Goal: Task Accomplishment & Management: Manage account settings

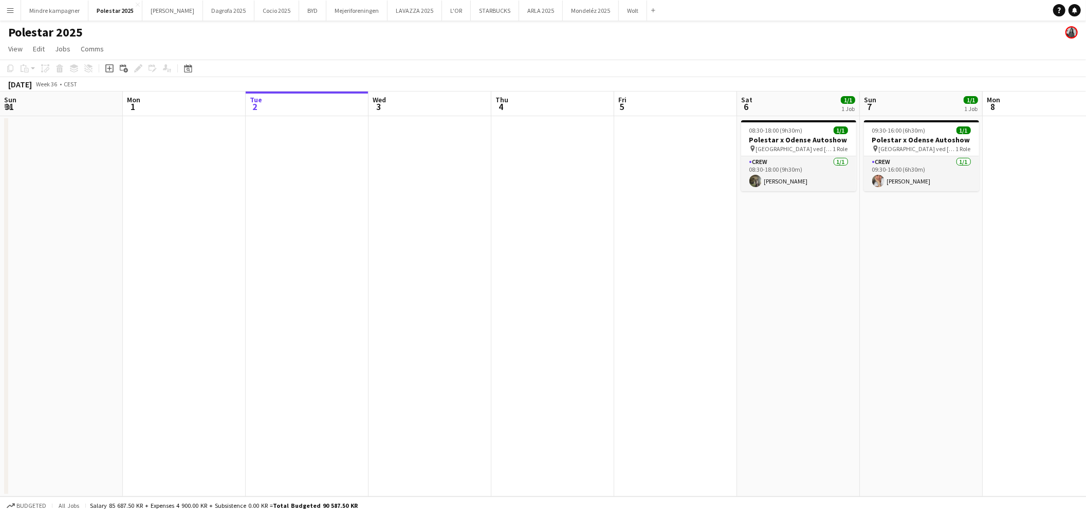
scroll to position [0, 355]
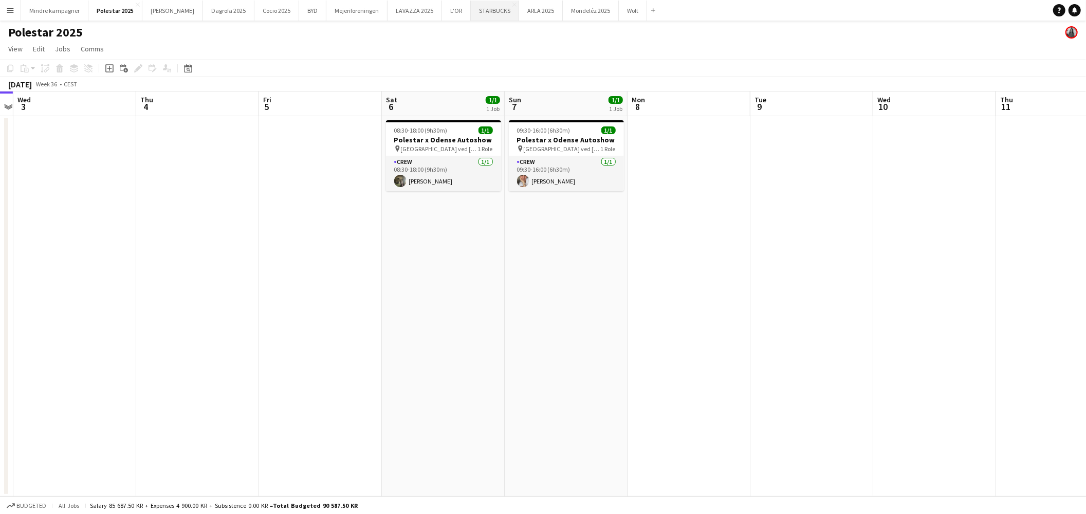
click at [471, 12] on button "STARBUCKS Close" at bounding box center [495, 11] width 48 height 20
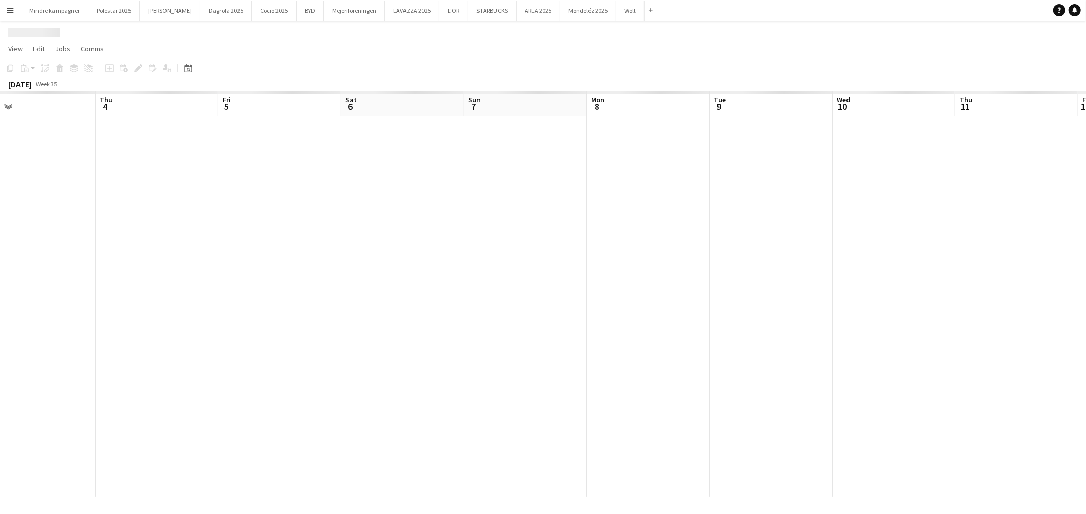
drag, startPoint x: 763, startPoint y: 304, endPoint x: 412, endPoint y: 301, distance: 351.4
click at [412, 301] on app-calendar-viewport "Sun 31 Mon 1 Tue 2 Wed 3 Thu 4 Fri 5 Sat 6 Sun 7 Mon 8 Tue 9 Wed 10 Thu 11 Fri …" at bounding box center [543, 293] width 1086 height 405
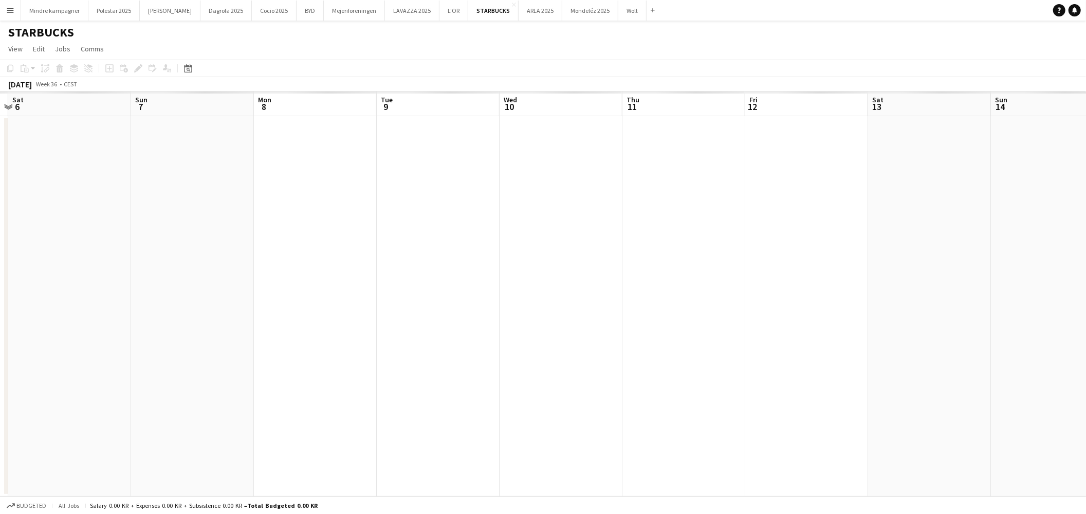
click at [460, 304] on app-calendar-viewport "Wed 3 Thu 4 Fri 5 Sat 6 Sun 7 Mon 8 Tue 9 Wed 10 Thu 11 Fri 12 Sat 13 Sun 14 Mo…" at bounding box center [543, 293] width 1086 height 405
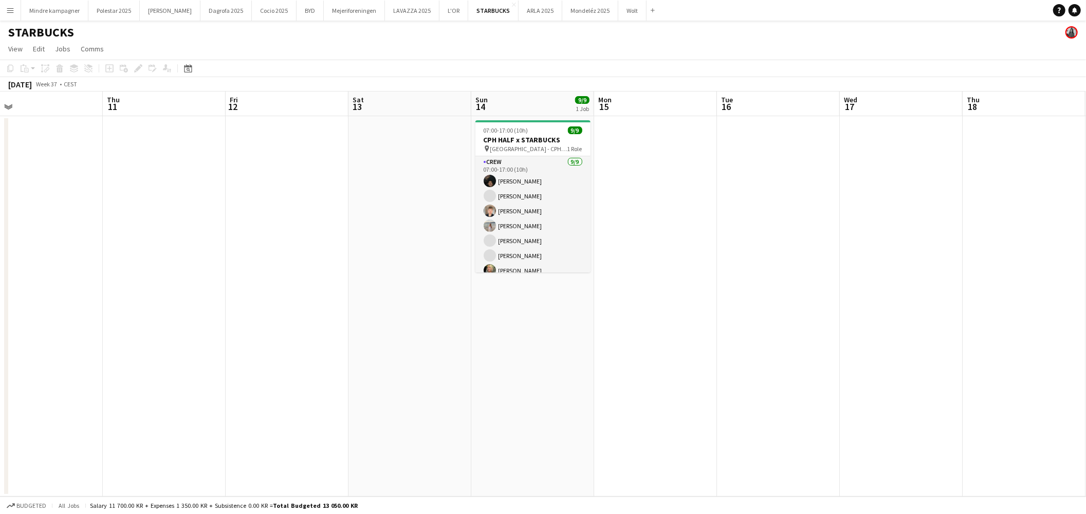
drag, startPoint x: 689, startPoint y: 309, endPoint x: 368, endPoint y: 309, distance: 320.6
click at [368, 309] on app-calendar-viewport "Mon 8 Tue 9 Wed 10 Thu 11 Fri 12 Sat 13 Sun 14 9/9 1 Job Mon 15 Tue 16 Wed 17 T…" at bounding box center [543, 293] width 1086 height 405
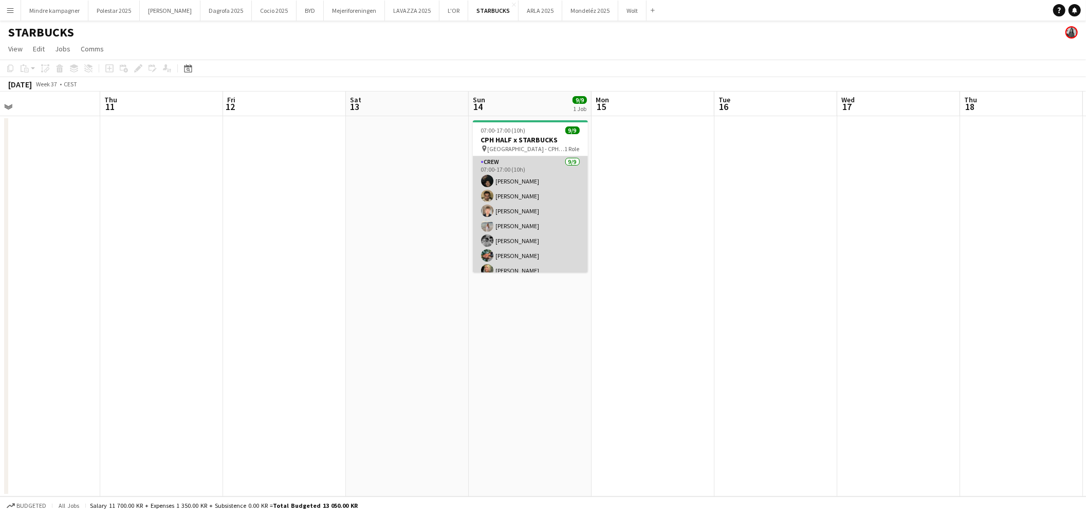
scroll to position [38, 0]
click at [533, 262] on app-card-role "Crew 9/9 07:00-17:00 (10h) Noah Carl Stegmann Benyamin Ijaz Sebastian Schow Nel…" at bounding box center [530, 195] width 115 height 154
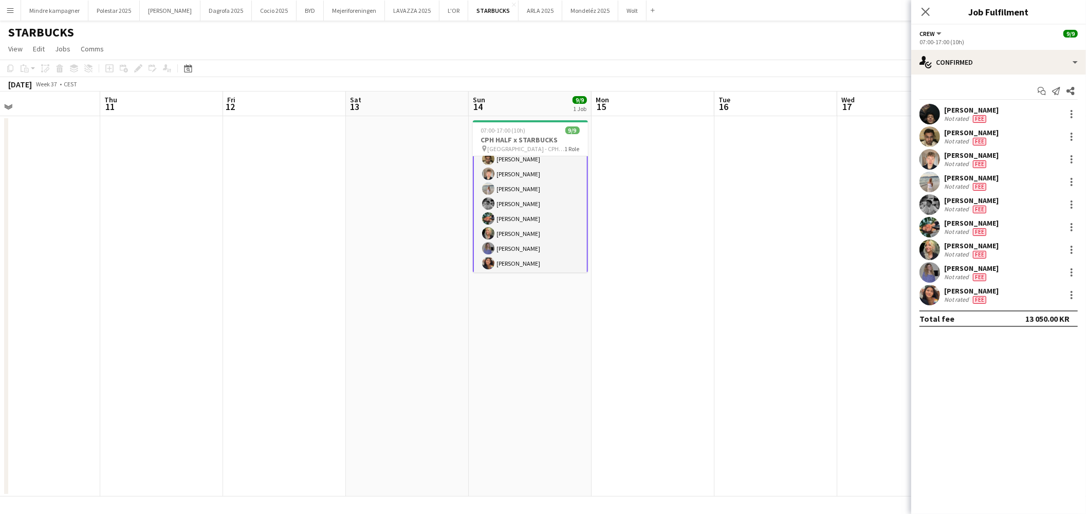
scroll to position [39, 0]
click at [583, 393] on app-date-cell "07:00-17:00 (10h) 9/9 CPH HALF x STARBUCKS pin København - CPH HALF MARATHON 1 …" at bounding box center [530, 306] width 123 height 380
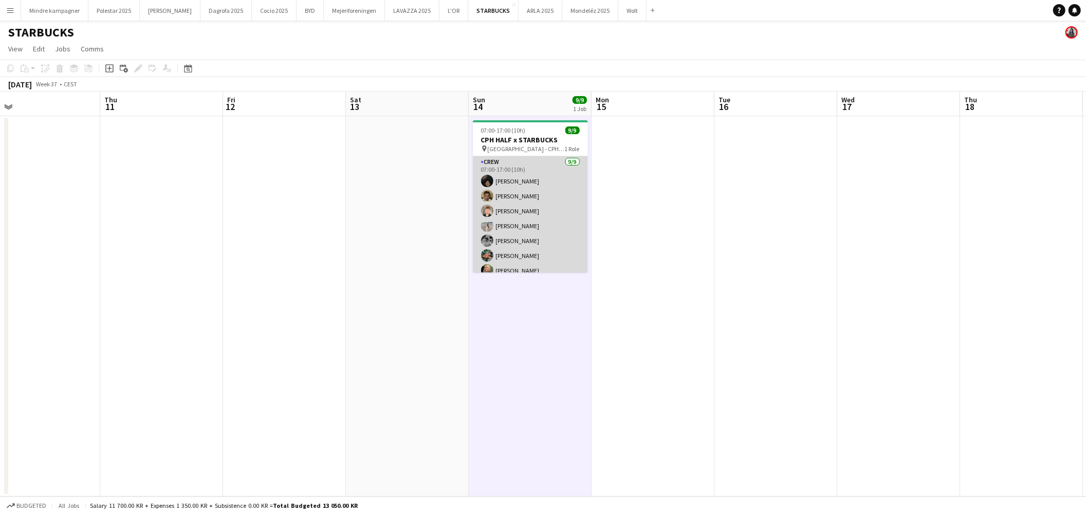
scroll to position [38, 0]
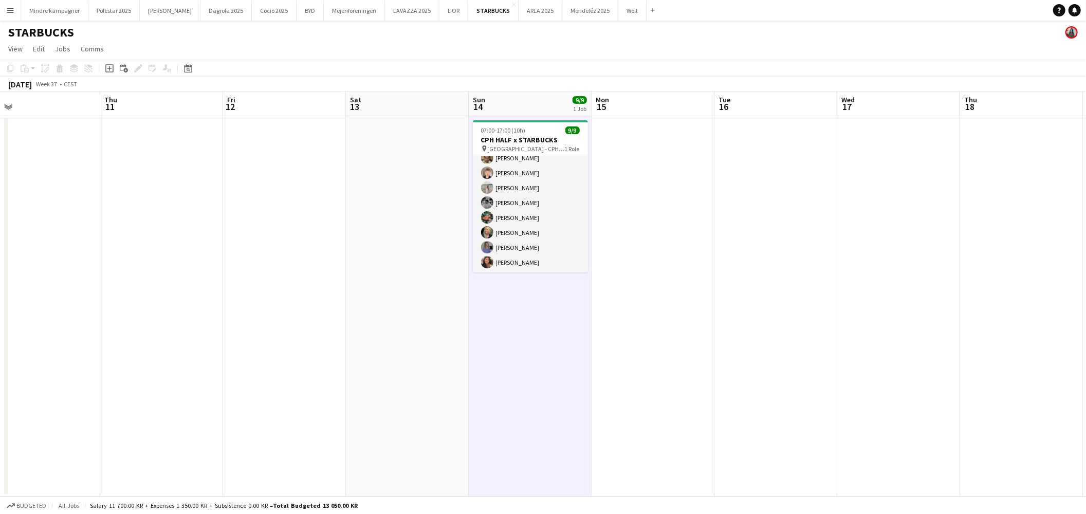
click at [140, 252] on app-date-cell at bounding box center [161, 306] width 123 height 380
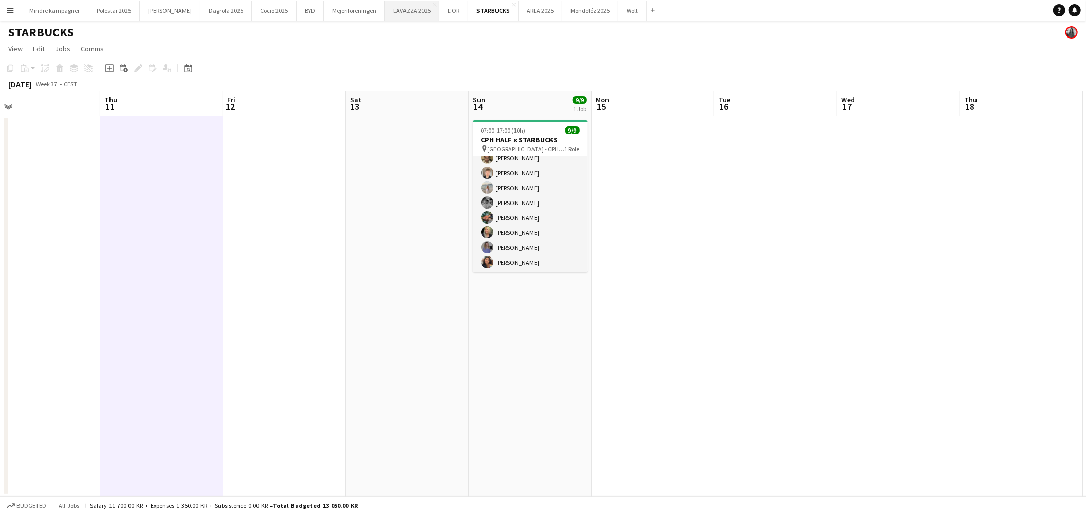
click at [385, 12] on button "LAVAZZA 2025 Close" at bounding box center [412, 11] width 54 height 20
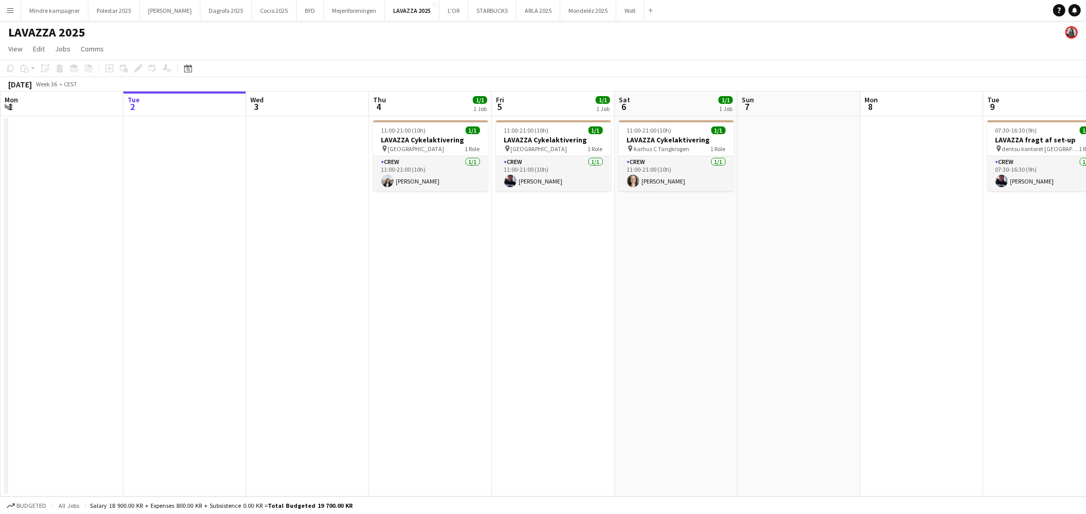
drag, startPoint x: 281, startPoint y: 253, endPoint x: 197, endPoint y: 242, distance: 84.4
click at [180, 255] on app-calendar-viewport "Sat 30 Sun 31 Mon 1 Tue 2 Wed 3 Thu 4 1/1 1 Job Fri 5 1/1 1 Job Sat 6 1/1 1 Job…" at bounding box center [543, 293] width 1086 height 405
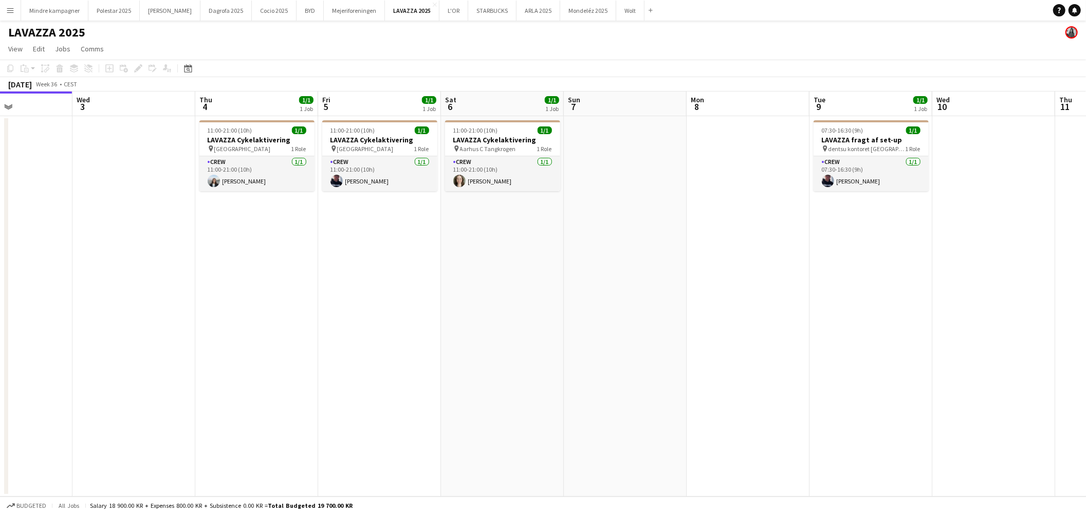
drag, startPoint x: 361, startPoint y: 252, endPoint x: 325, endPoint y: 261, distance: 36.5
click at [361, 253] on app-date-cell "11:00-21:00 (10h) 1/1 LAVAZZA Cykelaktivering pin [GEOGRAPHIC_DATA] 1 Role Crew…" at bounding box center [379, 306] width 123 height 380
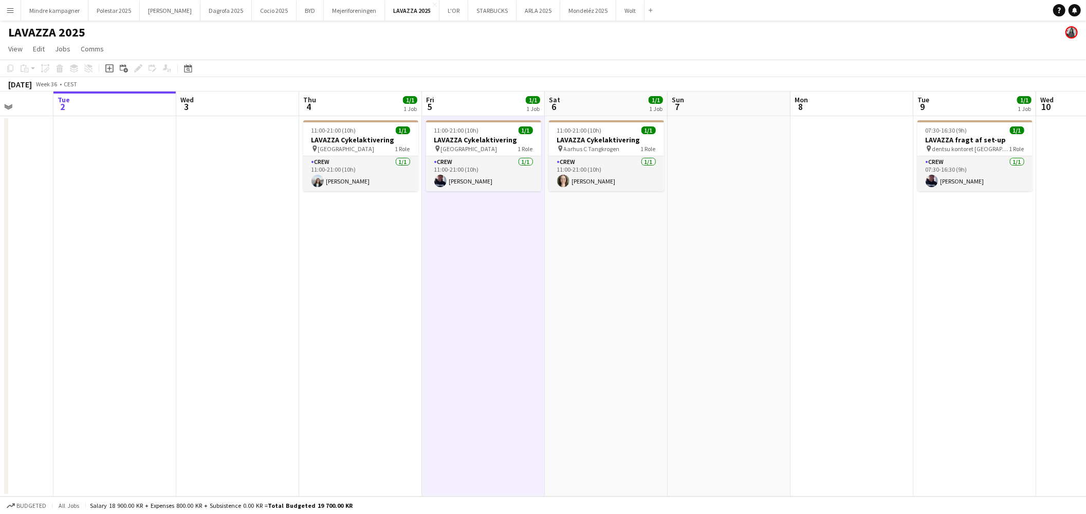
drag, startPoint x: 241, startPoint y: 269, endPoint x: 346, endPoint y: 271, distance: 104.8
click at [346, 271] on app-calendar-viewport "Sat 30 Sun 31 Mon 1 Tue 2 Wed 3 Thu 4 1/1 1 Job Fri 5 1/1 1 Job Sat 6 1/1 1 Job…" at bounding box center [543, 293] width 1086 height 405
click at [377, 278] on app-date-cell "11:00-21:00 (10h) 1/1 LAVAZZA Cykelaktivering pin [GEOGRAPHIC_DATA] 1 Role Crew…" at bounding box center [361, 306] width 123 height 380
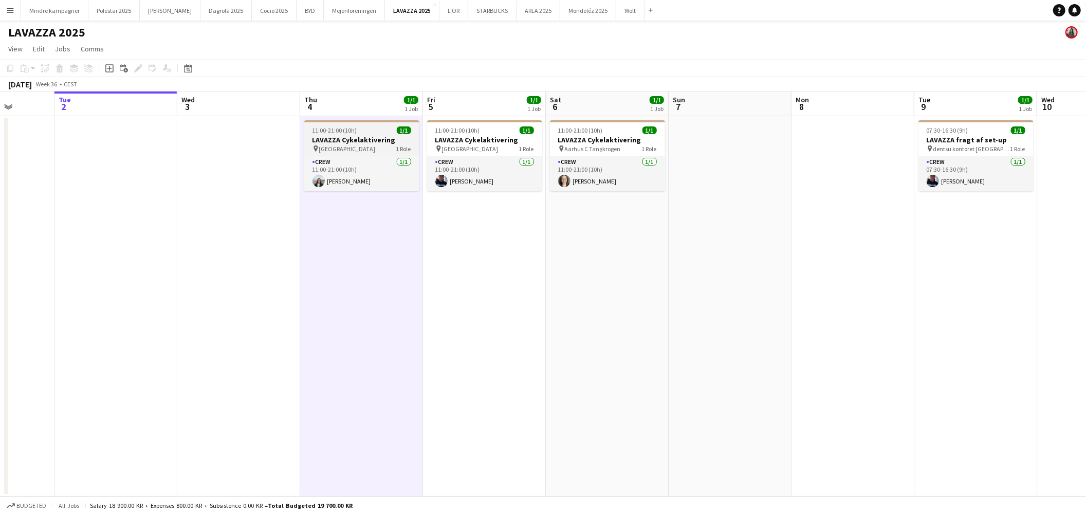
click at [383, 130] on div "11:00-21:00 (10h) 1/1" at bounding box center [361, 130] width 115 height 8
click at [394, 141] on h3 "LAVAZZA Cykelaktivering" at bounding box center [361, 139] width 115 height 9
click at [475, 137] on h3 "LAVAZZA Cykelaktivering" at bounding box center [484, 139] width 115 height 9
click at [365, 135] on h3 "LAVAZZA Cykelaktivering" at bounding box center [361, 139] width 115 height 9
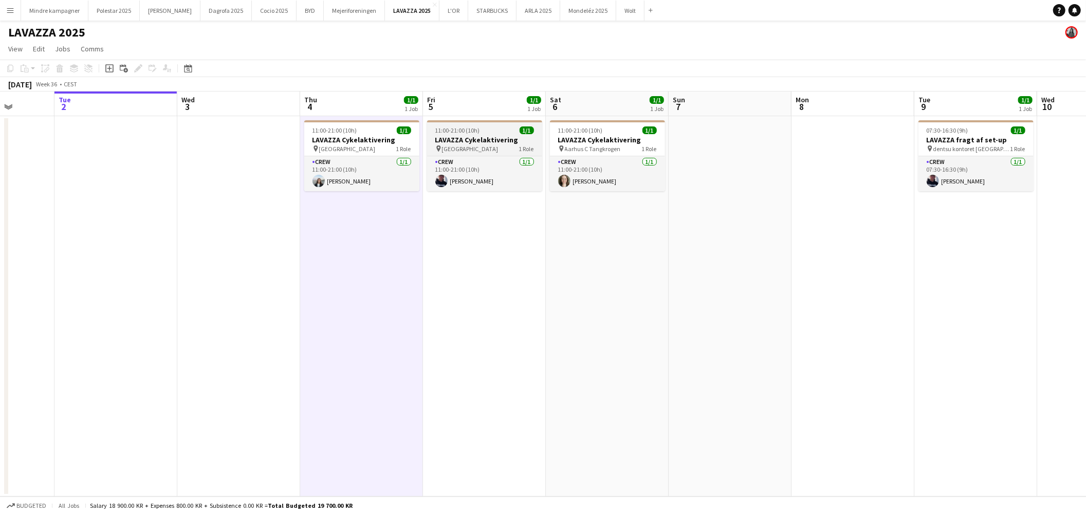
click at [486, 135] on h3 "LAVAZZA Cykelaktivering" at bounding box center [484, 139] width 115 height 9
click at [581, 133] on span "11:00-21:00 (10h)" at bounding box center [580, 130] width 45 height 8
click at [384, 140] on h3 "LAVAZZA Cykelaktivering" at bounding box center [361, 139] width 115 height 9
click at [480, 135] on h3 "LAVAZZA Cykelaktivering" at bounding box center [484, 139] width 115 height 9
click at [592, 177] on app-card-role "Crew 1/1 11:00-21:00 (10h) Simone Kristensen" at bounding box center [607, 173] width 115 height 35
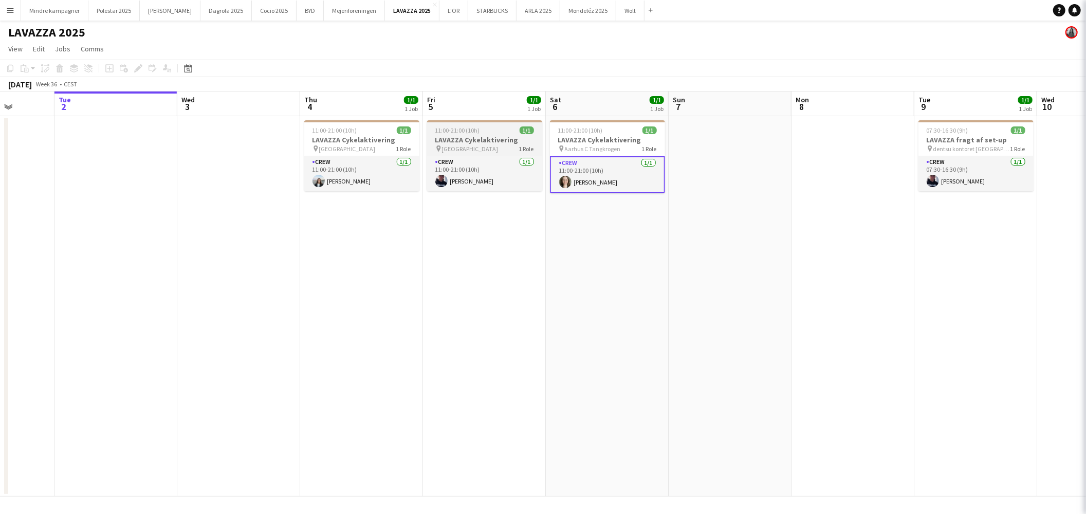
click at [490, 139] on h3 "LAVAZZA Cykelaktivering" at bounding box center [484, 139] width 115 height 9
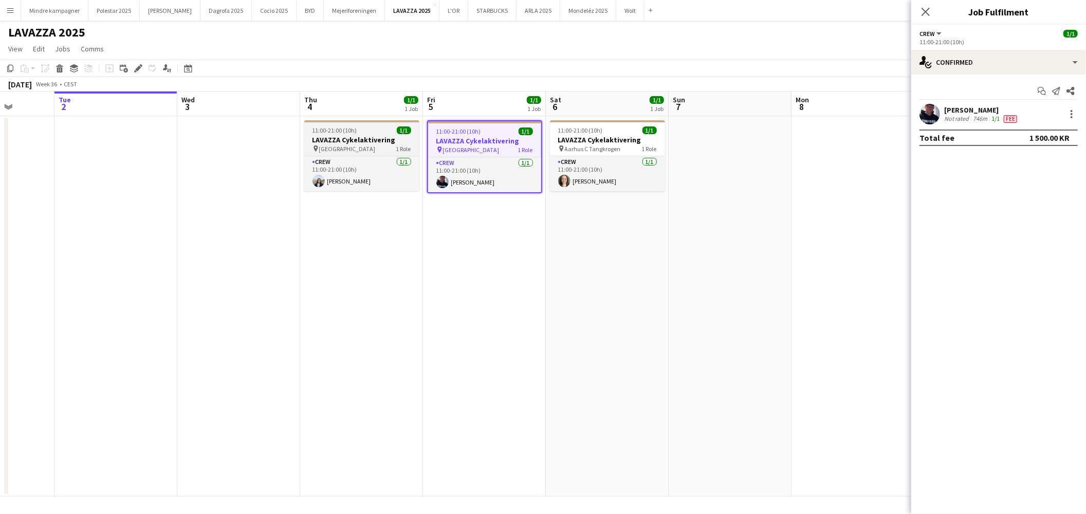
click at [353, 136] on h3 "LAVAZZA Cykelaktivering" at bounding box center [361, 139] width 115 height 9
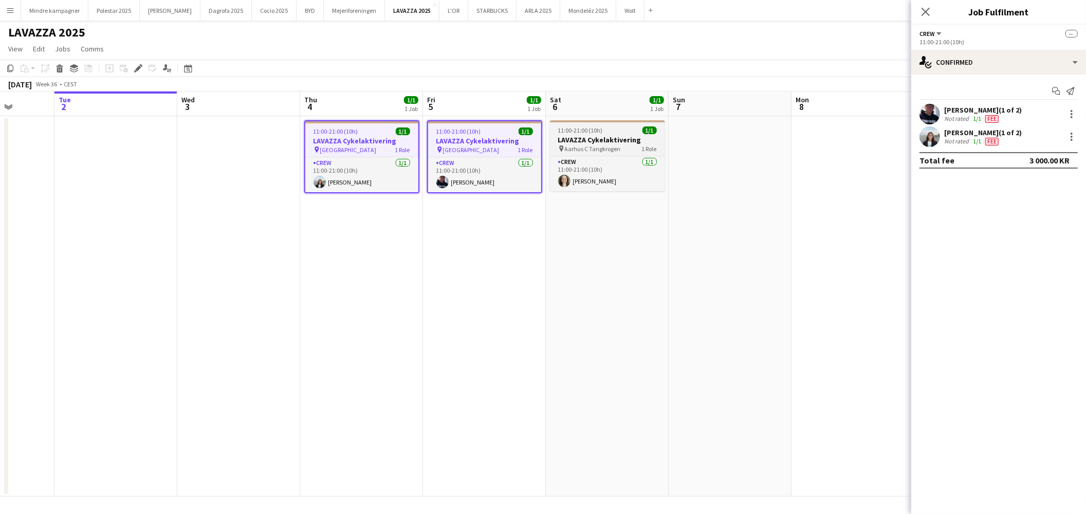
click at [587, 132] on span "11:00-21:00 (10h)" at bounding box center [580, 130] width 45 height 8
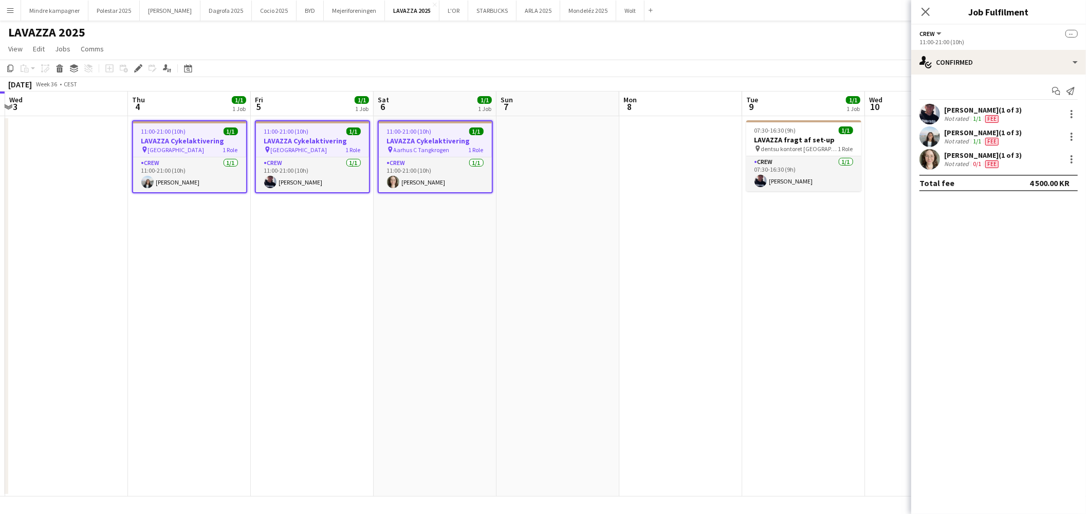
drag, startPoint x: 793, startPoint y: 234, endPoint x: 491, endPoint y: 250, distance: 303.0
click at [491, 250] on app-calendar-viewport "Sun 31 Mon 1 Tue 2 Wed 3 Thu 4 1/1 1 Job Fri 5 1/1 1 Job Sat 6 1/1 1 Job Sun 7 …" at bounding box center [543, 293] width 1086 height 405
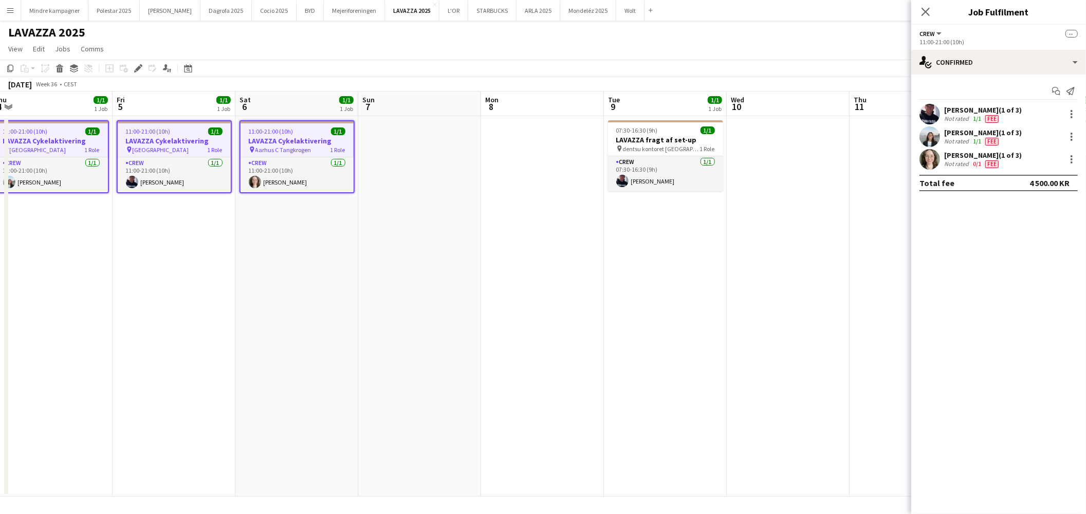
drag, startPoint x: 674, startPoint y: 216, endPoint x: 645, endPoint y: 223, distance: 29.7
click at [645, 223] on app-calendar-viewport "Mon 1 Tue 2 Wed 3 Thu 4 1/1 1 Job Fri 5 1/1 1 Job Sat 6 1/1 1 Job Sun 7 Mon 8 T…" at bounding box center [543, 293] width 1086 height 405
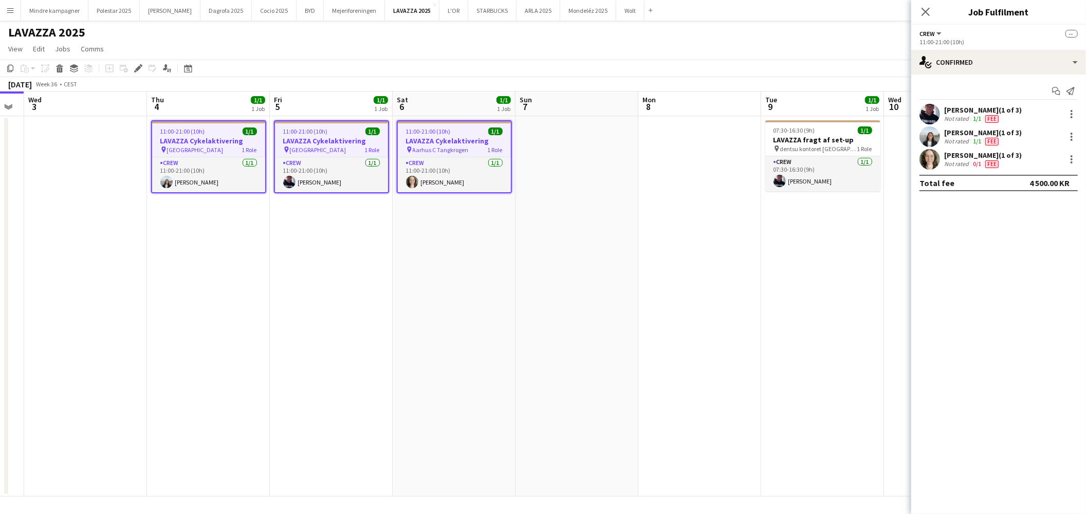
drag, startPoint x: 346, startPoint y: 253, endPoint x: 563, endPoint y: 244, distance: 217.0
click at [555, 244] on app-calendar-viewport "Mon 1 Tue 2 Wed 3 Thu 4 1/1 1 Job Fri 5 1/1 1 Job Sat 6 1/1 1 Job Sun 7 Mon 8 T…" at bounding box center [543, 293] width 1086 height 405
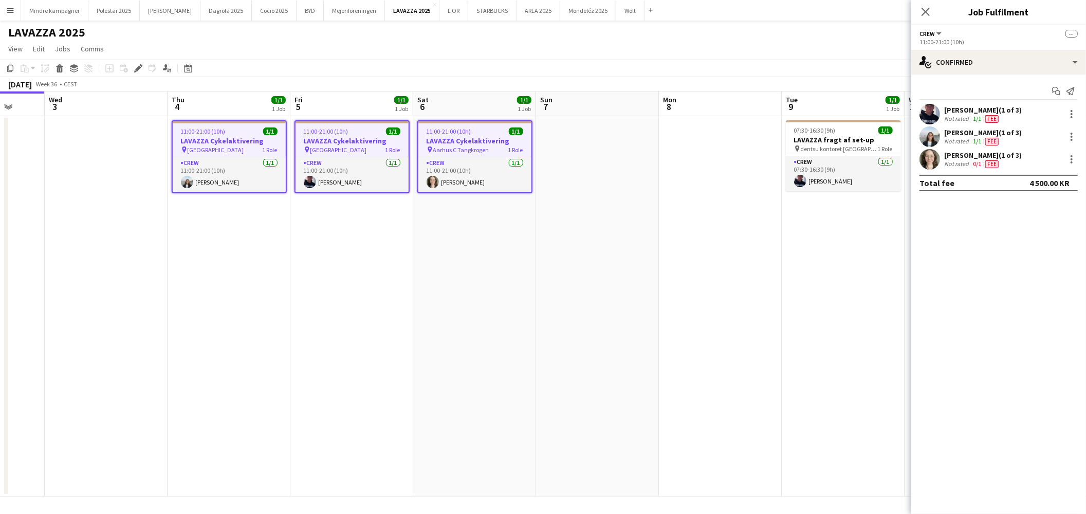
drag, startPoint x: 448, startPoint y: 250, endPoint x: 577, endPoint y: 249, distance: 129.5
click at [574, 249] on app-calendar-viewport "Sun 31 Mon 1 Tue 2 Wed 3 Thu 4 1/1 1 Job Fri 5 1/1 1 Job Sat 6 1/1 1 Job Sun 7 …" at bounding box center [543, 293] width 1086 height 405
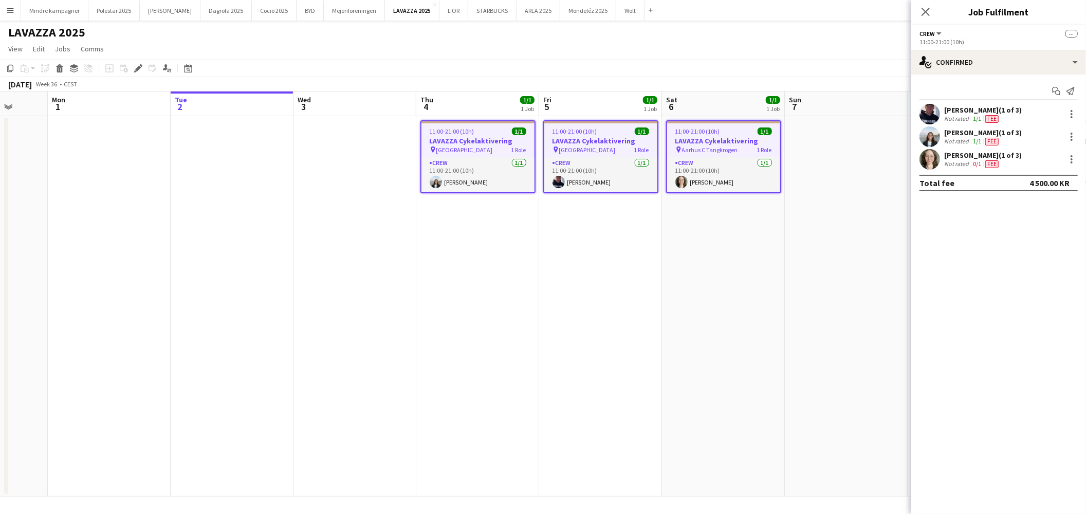
scroll to position [0, 321]
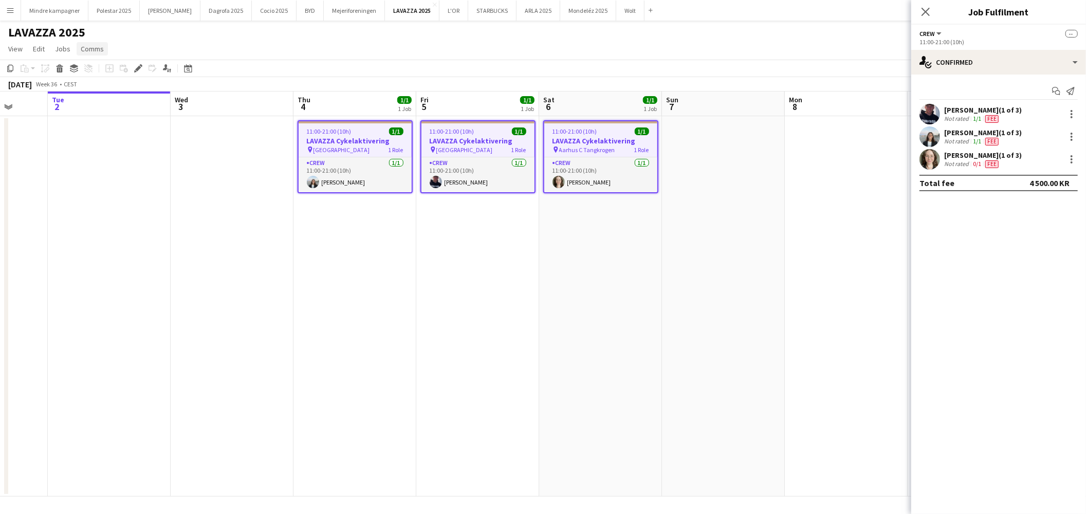
click at [88, 48] on span "Comms" at bounding box center [92, 48] width 23 height 9
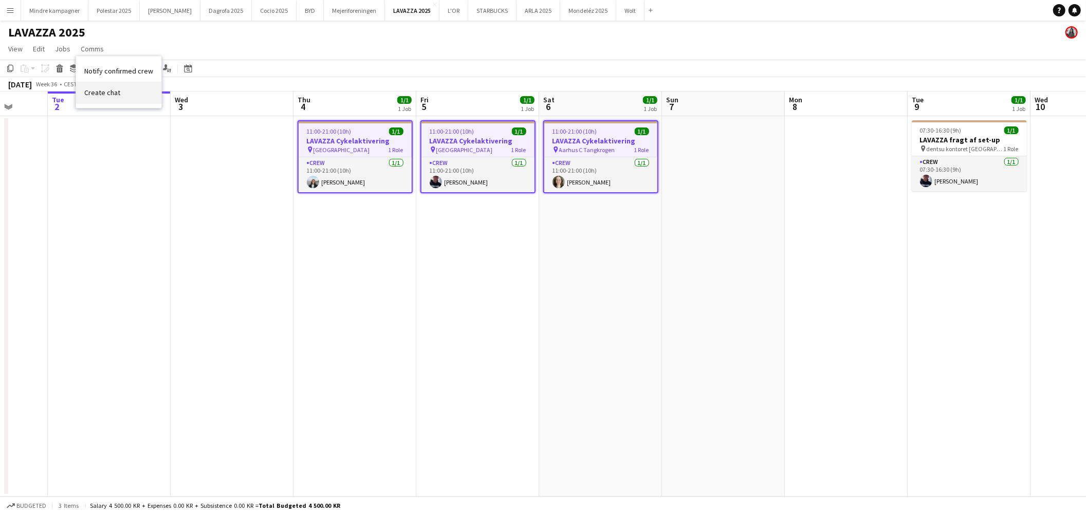
click at [103, 90] on span "Create chat" at bounding box center [102, 92] width 36 height 9
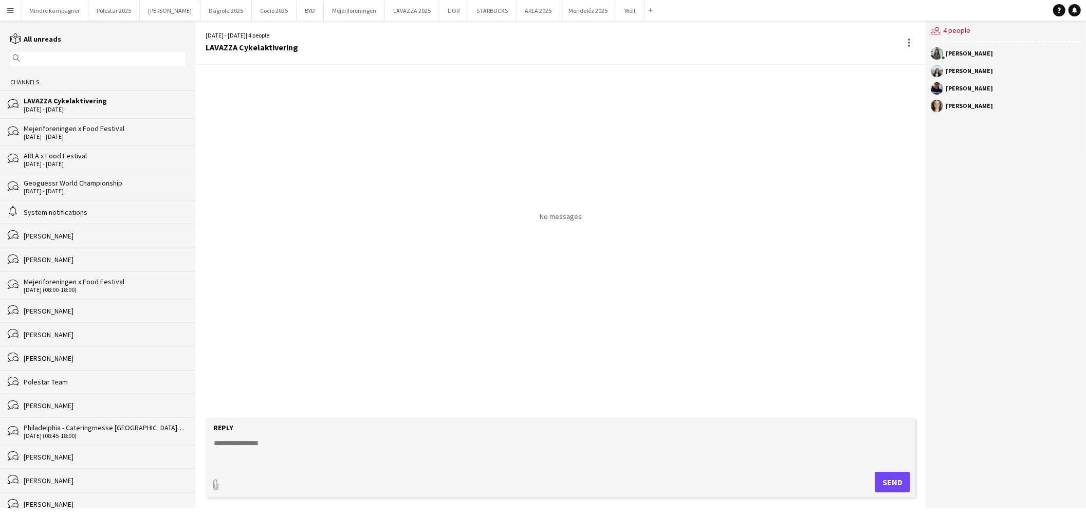
click at [291, 456] on textarea at bounding box center [562, 451] width 699 height 27
type textarea "**********"
drag, startPoint x: 456, startPoint y: 455, endPoint x: 182, endPoint y: 435, distance: 274.6
click at [182, 435] on div "reading All unreads magnifier Channels bubbles LAVAZZA Cykelaktivering 4 - 6 Se…" at bounding box center [543, 264] width 1086 height 487
click at [321, 462] on textarea "**********" at bounding box center [562, 451] width 699 height 27
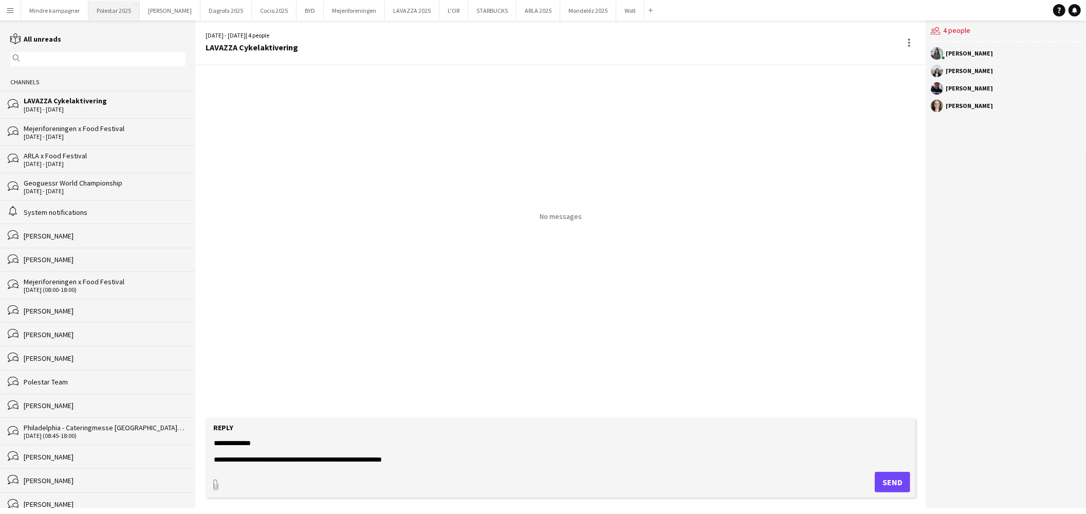
click at [108, 12] on button "Polestar 2025 Close" at bounding box center [113, 11] width 51 height 20
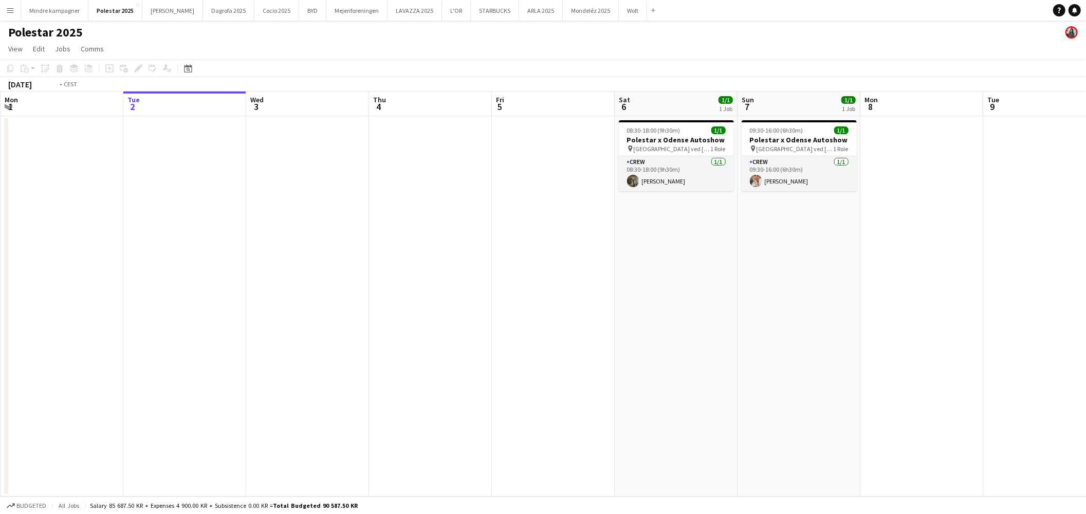
drag, startPoint x: 757, startPoint y: 263, endPoint x: 735, endPoint y: 253, distance: 24.4
click at [740, 254] on app-calendar-viewport "Sat 30 6/6 1 Job Sun 31 Mon 1 Tue 2 Wed 3 Thu 4 Fri 5 Sat 6 1/1 1 Job Sun 7 1/1…" at bounding box center [543, 293] width 1086 height 405
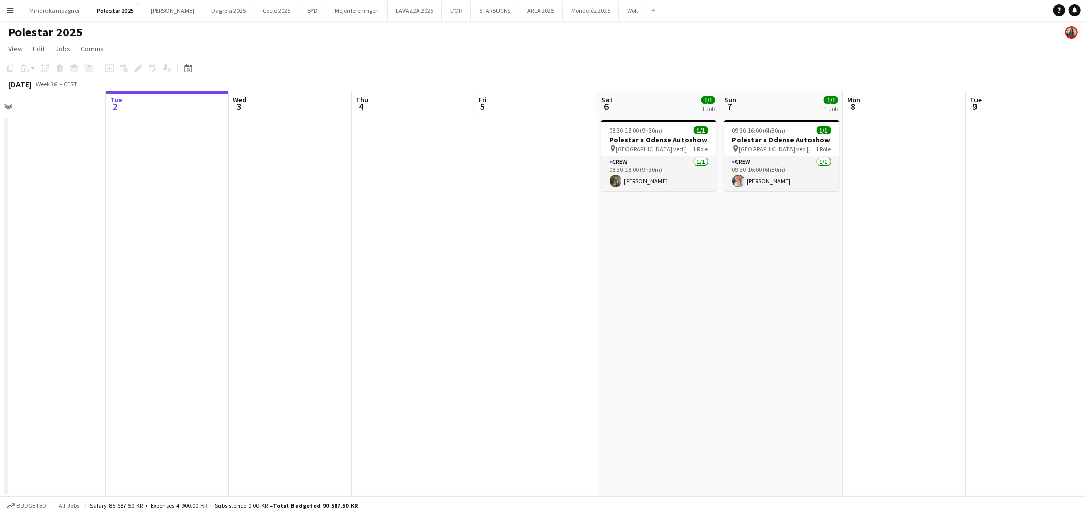
click at [13, 8] on app-icon "Menu" at bounding box center [10, 10] width 8 height 8
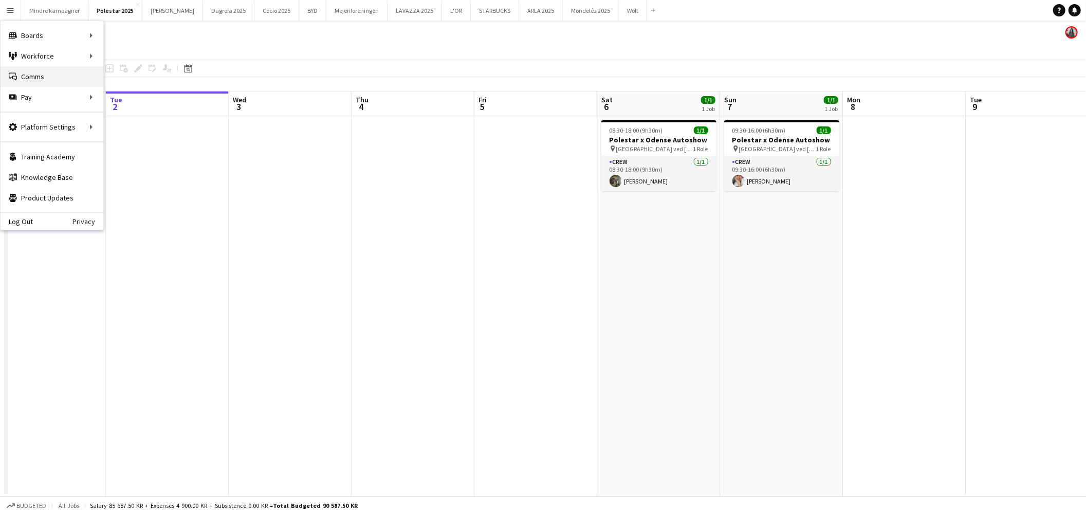
click at [26, 72] on link "Comms Comms" at bounding box center [52, 76] width 103 height 21
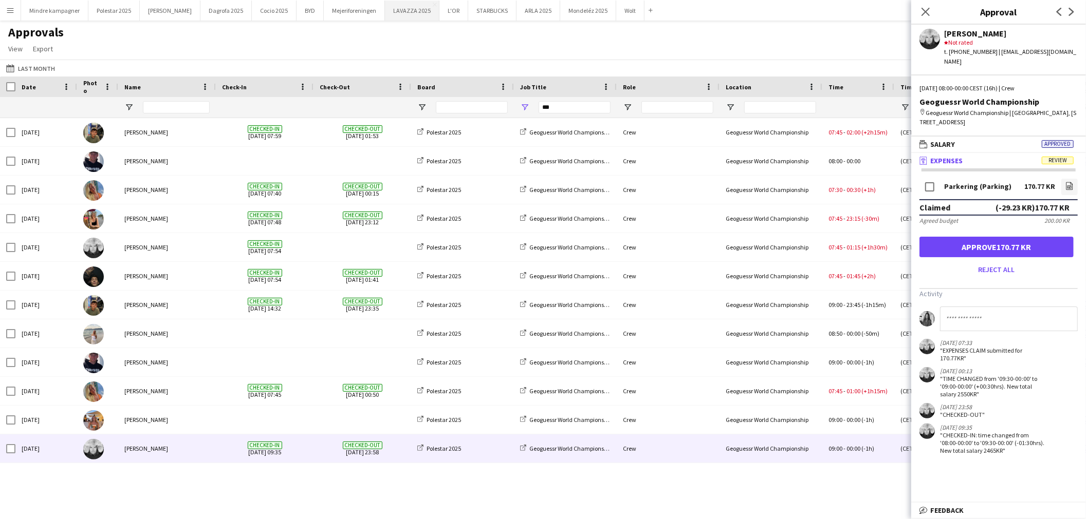
click at [385, 14] on button "LAVAZZA 2025 Close" at bounding box center [412, 11] width 54 height 20
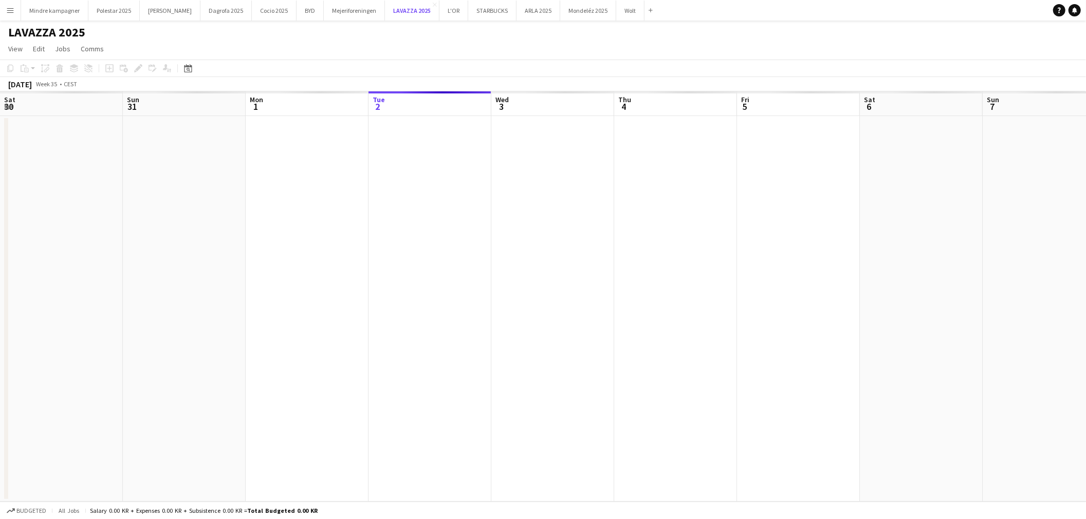
scroll to position [0, 245]
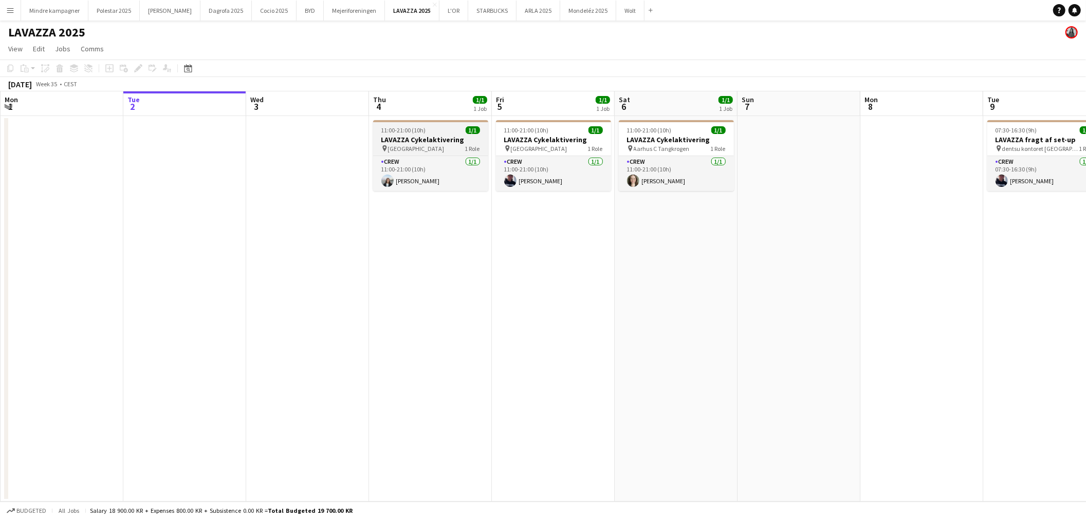
click at [441, 144] on div "pin [GEOGRAPHIC_DATA] 1 Role" at bounding box center [430, 148] width 115 height 8
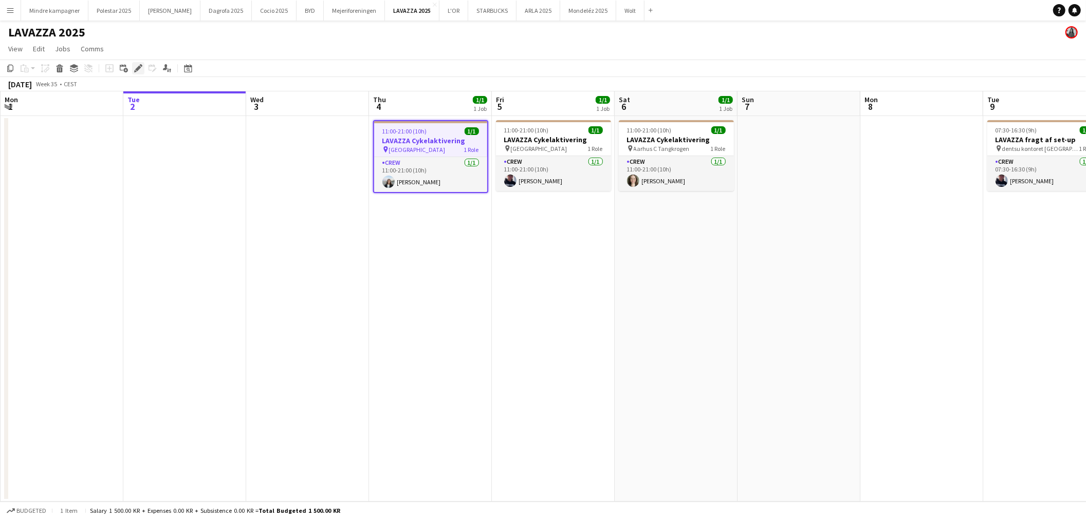
click at [137, 69] on icon at bounding box center [138, 69] width 6 height 6
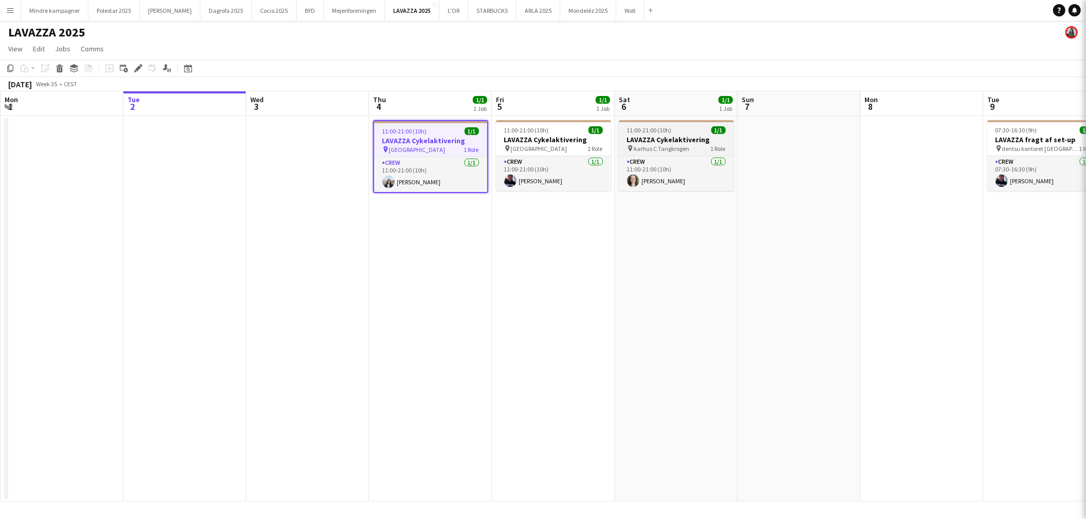
type input "**********"
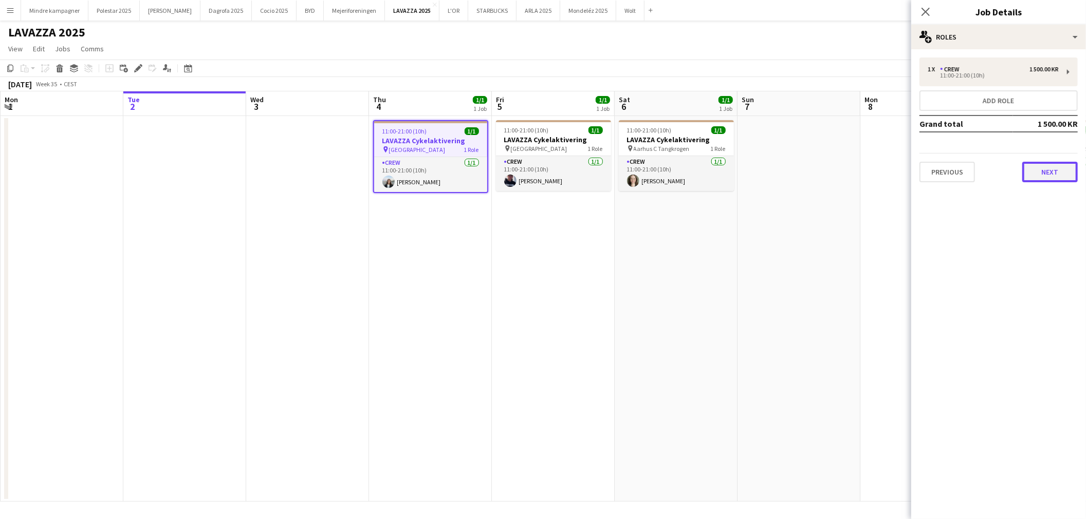
click at [1045, 177] on button "Next" at bounding box center [1049, 172] width 55 height 21
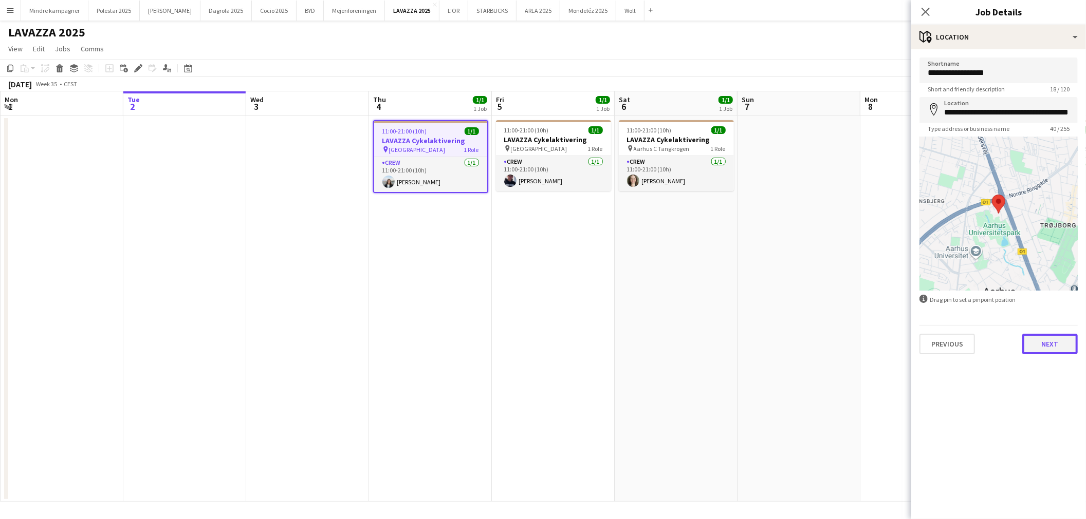
click at [1061, 345] on button "Next" at bounding box center [1049, 344] width 55 height 21
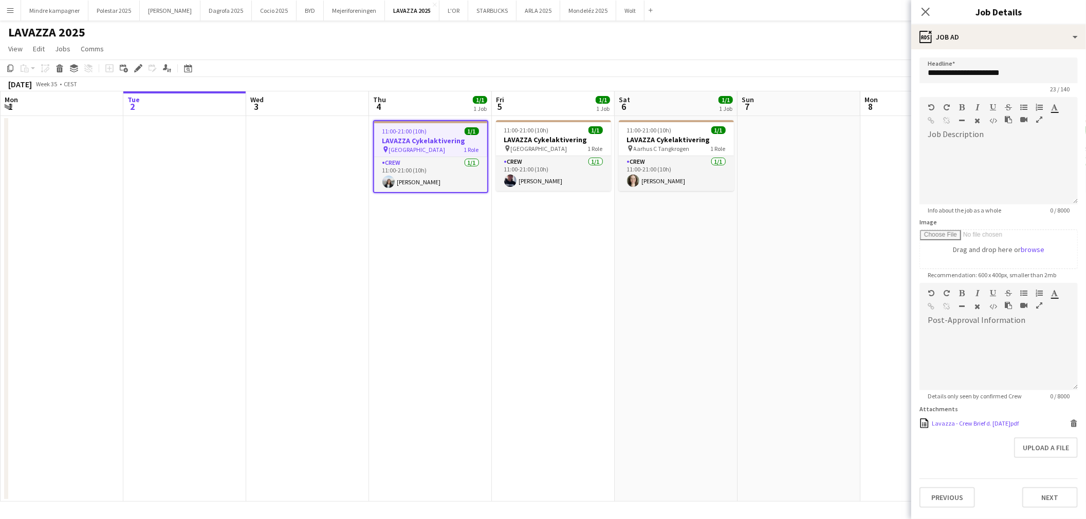
click at [966, 426] on div "Lavazza - Crew Brief d. [DATE]pdf" at bounding box center [974, 424] width 87 height 8
click at [434, 157] on div "Crew [DATE] 11:00-21:00 (10h) [PERSON_NAME]" at bounding box center [430, 174] width 113 height 35
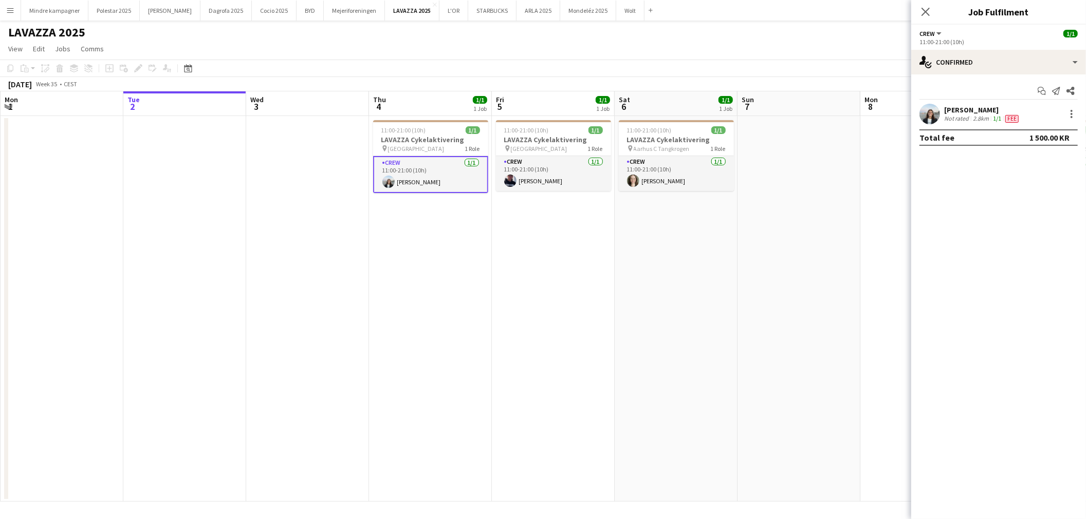
click at [690, 276] on app-date-cell "11:00-21:00 (10h) 1/1 LAVAZZA Cykelaktivering pin Aarhus C Tangkrogen 1 Role Cr…" at bounding box center [675, 309] width 123 height 386
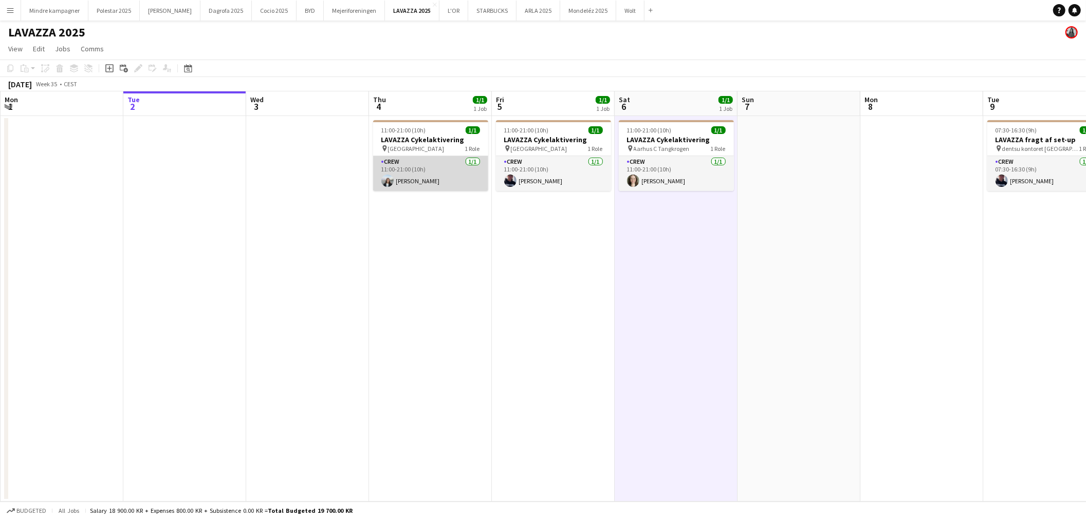
click at [457, 174] on app-card-role "Crew [DATE] 11:00-21:00 (10h) [PERSON_NAME]" at bounding box center [430, 173] width 115 height 35
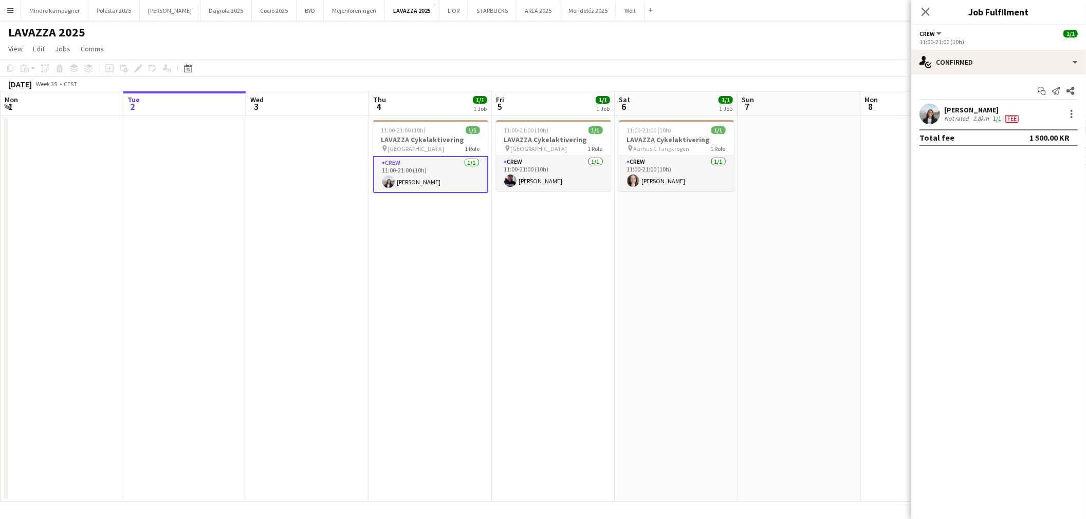
click at [1012, 119] on span "Fee" at bounding box center [1011, 119] width 13 height 8
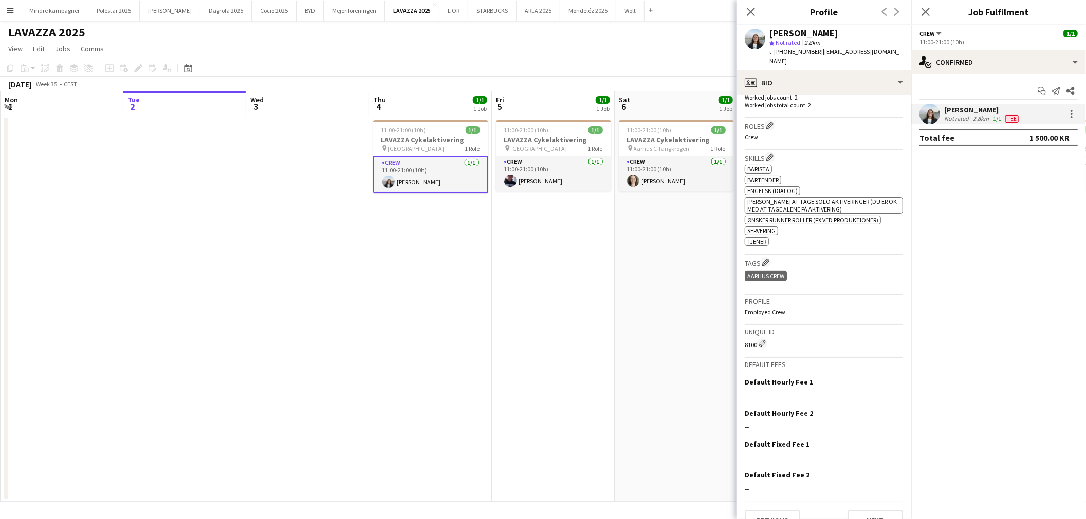
scroll to position [325, 0]
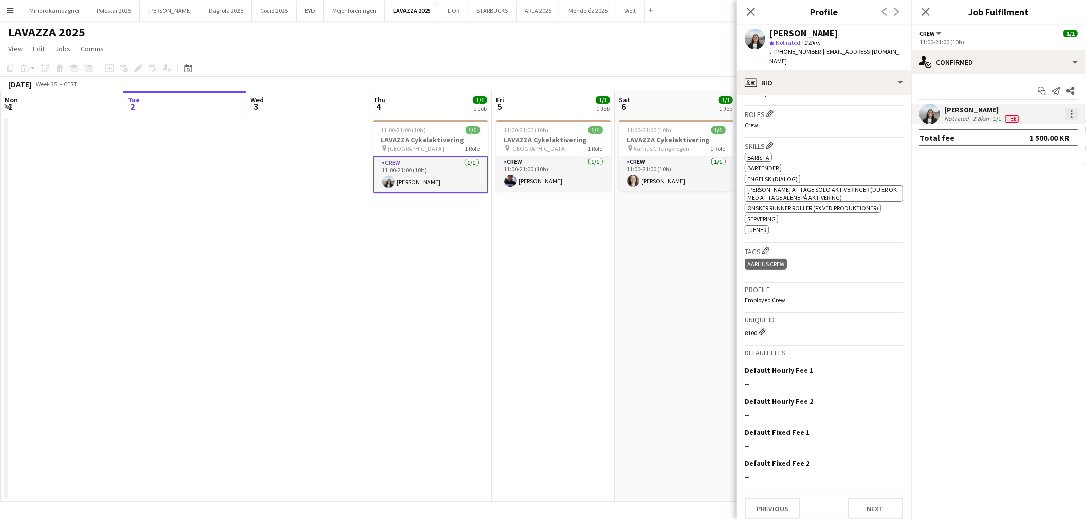
click at [1070, 110] on div at bounding box center [1071, 111] width 2 height 2
click at [1027, 132] on span "Edit fee" at bounding box center [1020, 132] width 28 height 9
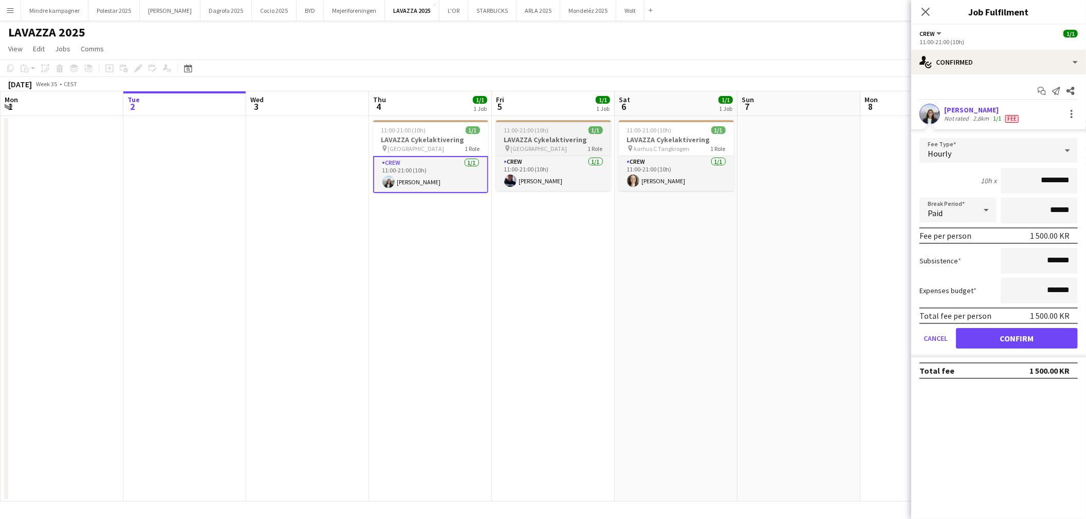
click at [568, 144] on div "pin [GEOGRAPHIC_DATA] 1 Role" at bounding box center [553, 148] width 115 height 8
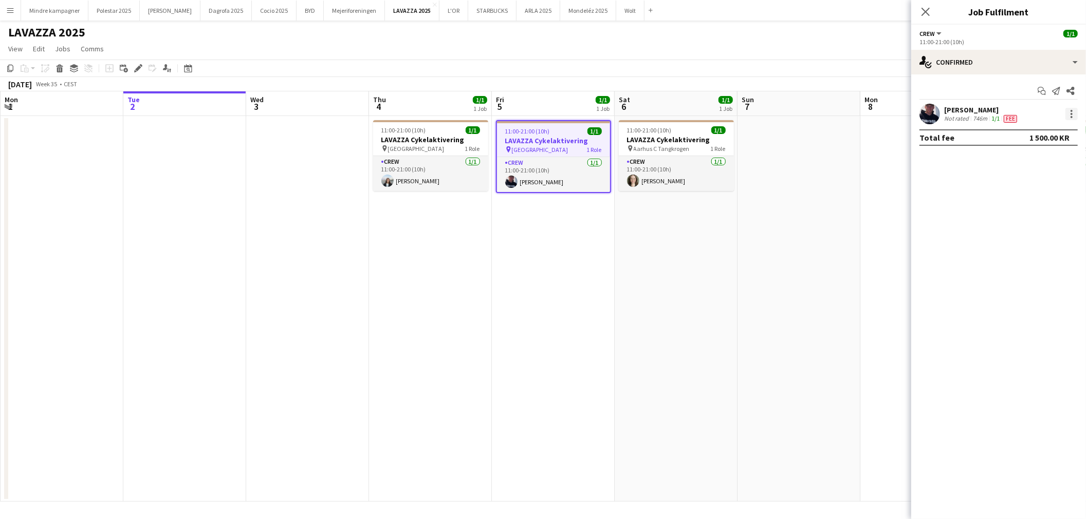
click at [1072, 116] on div at bounding box center [1071, 114] width 12 height 12
click at [1056, 130] on span "Edit fee" at bounding box center [1038, 132] width 64 height 9
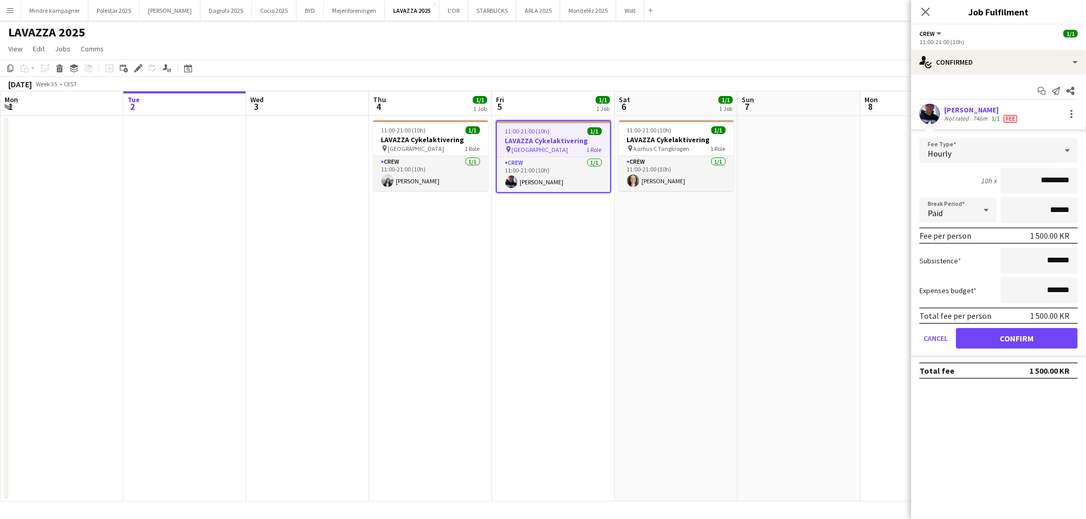
click at [543, 139] on h3 "LAVAZZA Cykelaktivering" at bounding box center [553, 140] width 113 height 9
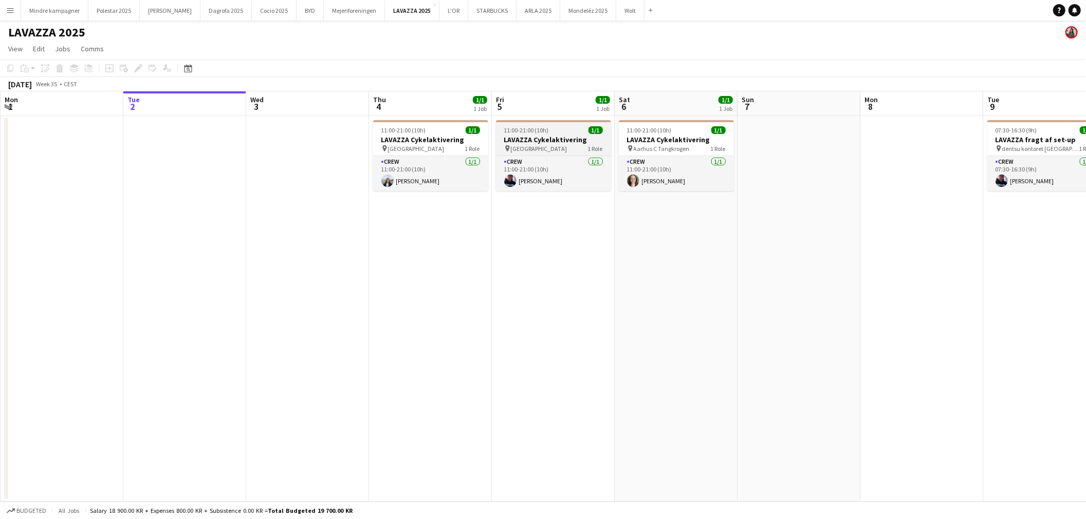
click at [530, 140] on h3 "LAVAZZA Cykelaktivering" at bounding box center [553, 139] width 115 height 9
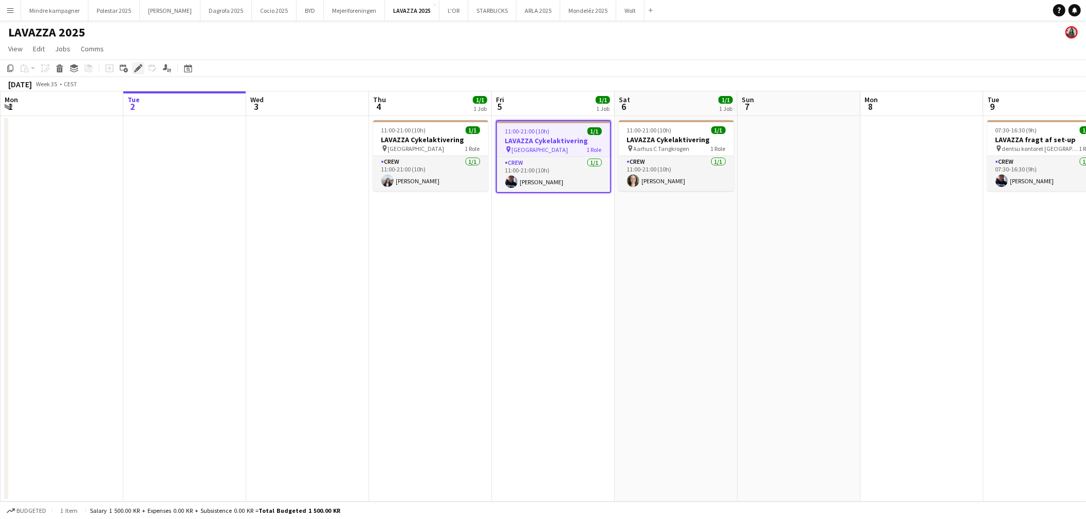
click at [135, 69] on icon at bounding box center [138, 69] width 6 height 6
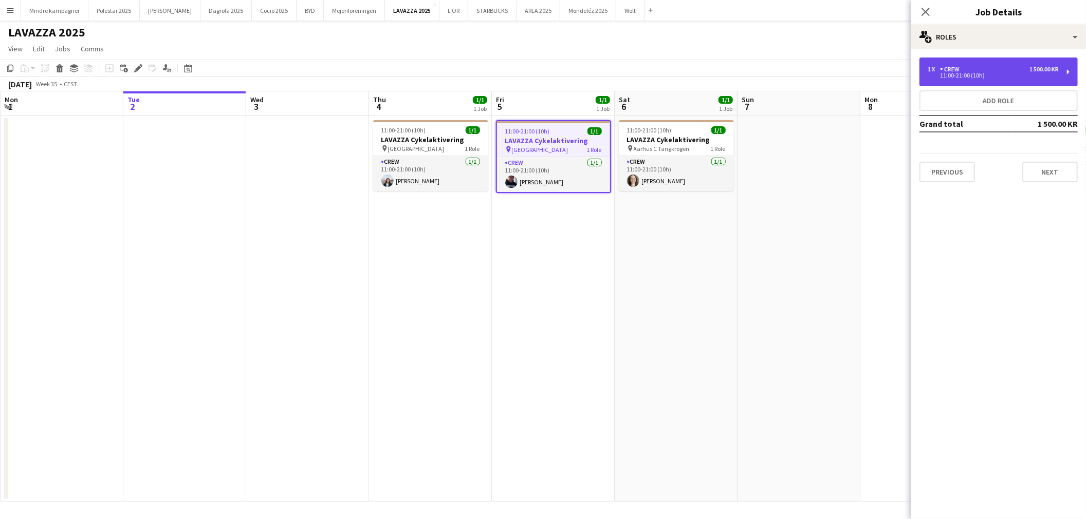
click at [1048, 69] on div "1 500.00 KR" at bounding box center [1043, 69] width 29 height 7
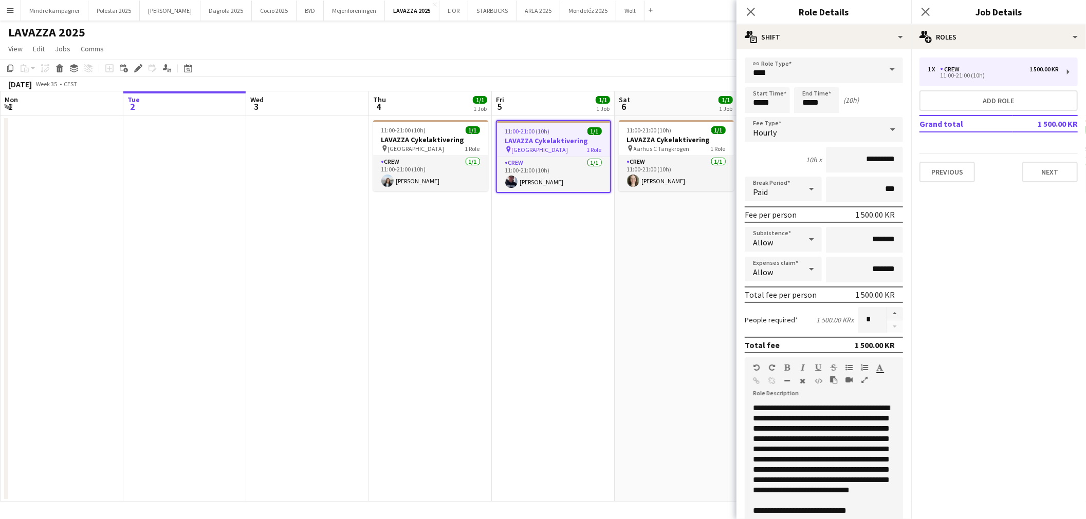
click at [687, 334] on app-date-cell "11:00-21:00 (10h) 1/1 LAVAZZA Cykelaktivering pin Aarhus C Tangkrogen 1 Role Cr…" at bounding box center [675, 309] width 123 height 386
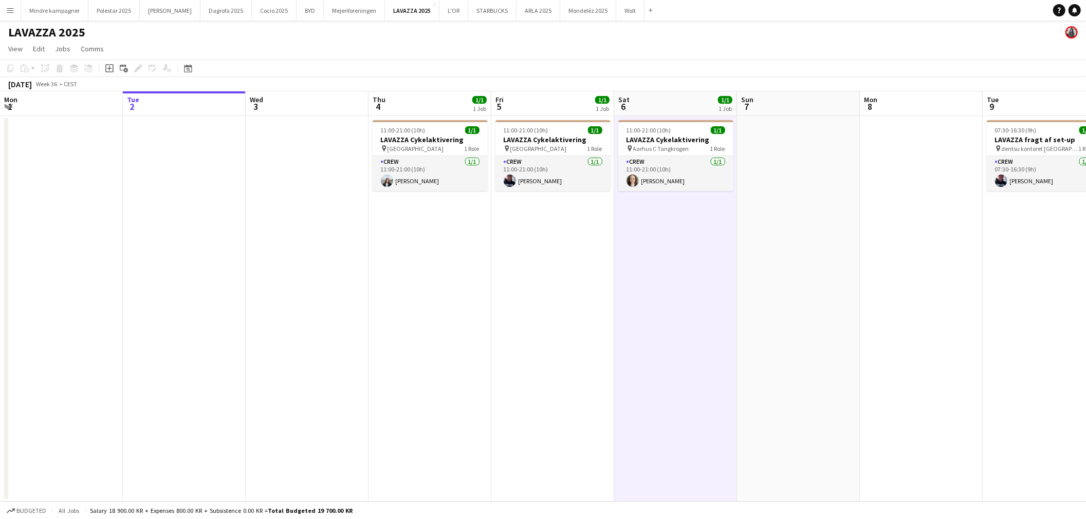
drag, startPoint x: 946, startPoint y: 310, endPoint x: 786, endPoint y: 314, distance: 159.8
click at [819, 312] on app-calendar-viewport "Sat 30 Sun 31 Mon 1 Tue 2 Wed 3 Thu 4 1/1 1 Job Fri 5 1/1 1 Job Sat 6 1/1 1 Job…" at bounding box center [543, 296] width 1086 height 410
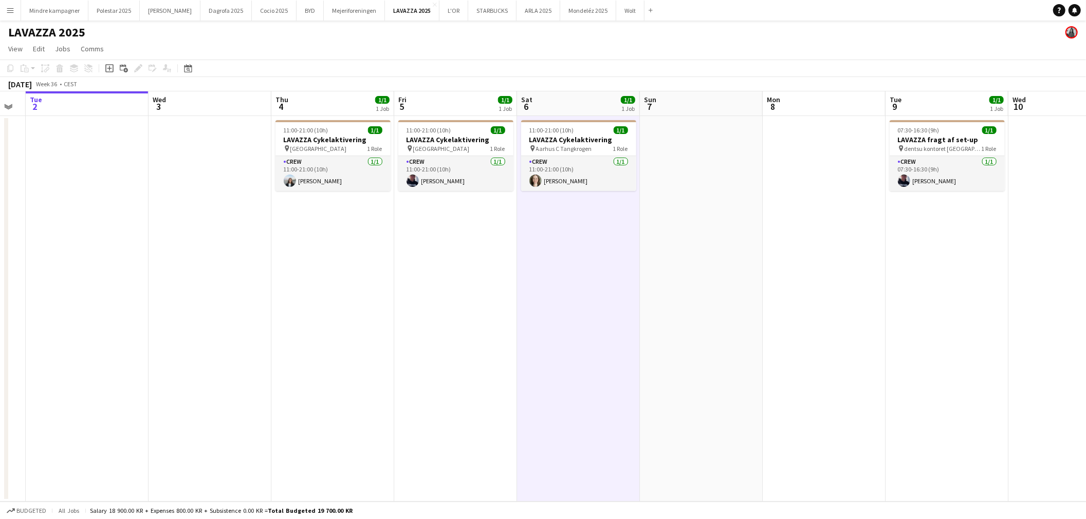
drag, startPoint x: 893, startPoint y: 304, endPoint x: 797, endPoint y: 309, distance: 96.2
click at [794, 309] on app-calendar-viewport "Sat 30 Sun 31 Mon 1 Tue 2 Wed 3 Thu 4 1/1 1 Job Fri 5 1/1 1 Job Sat 6 1/1 1 Job…" at bounding box center [543, 296] width 1086 height 410
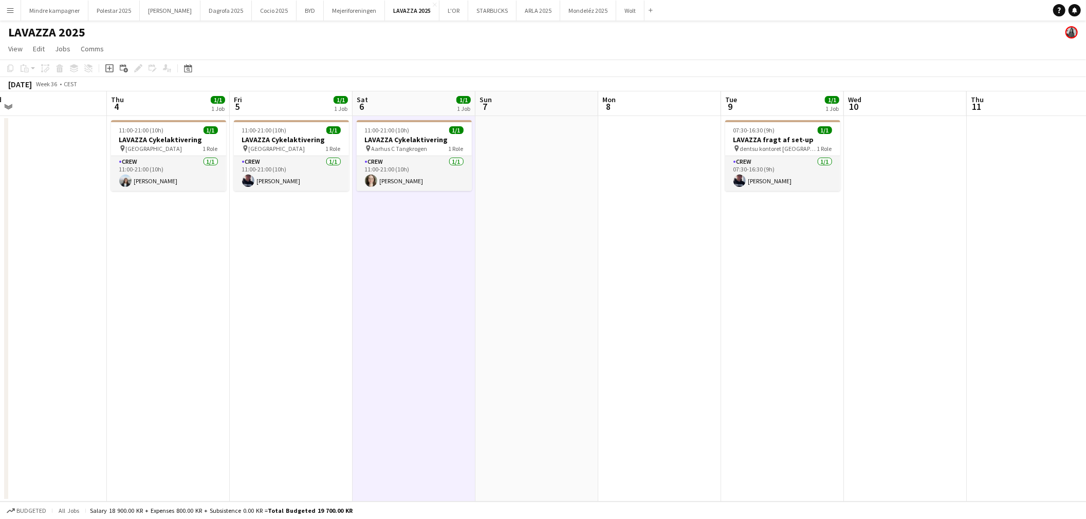
drag, startPoint x: 744, startPoint y: 315, endPoint x: 589, endPoint y: 313, distance: 154.6
click at [571, 316] on app-calendar-viewport "Mon 1 Tue 2 Wed 3 Thu 4 1/1 1 Job Fri 5 1/1 1 Job Sat 6 1/1 1 Job Sun 7 Mon 8 T…" at bounding box center [543, 296] width 1086 height 410
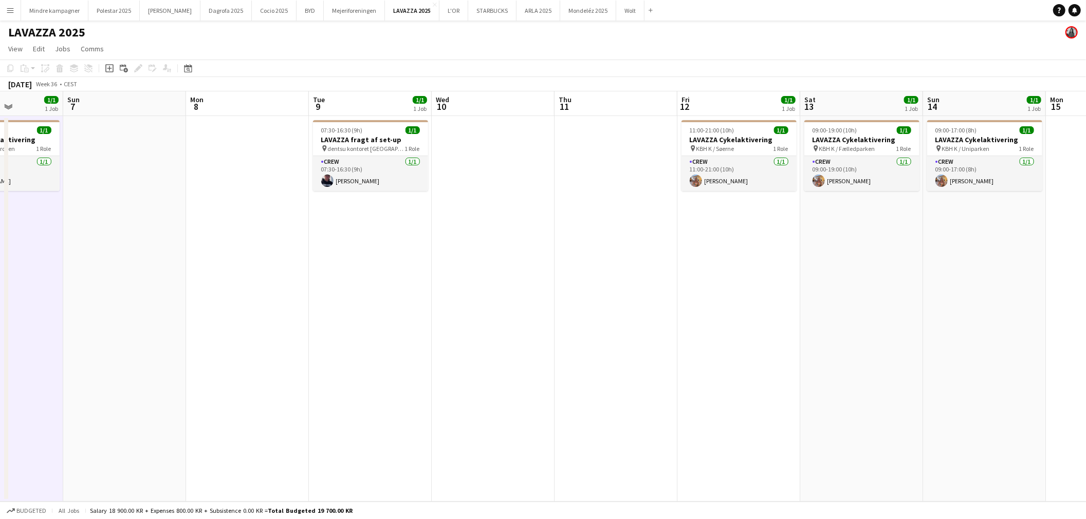
drag, startPoint x: 749, startPoint y: 316, endPoint x: 551, endPoint y: 321, distance: 197.8
click at [551, 321] on app-calendar-viewport "Wed 3 Thu 4 1/1 1 Job Fri 5 1/1 1 Job Sat 6 1/1 1 Job Sun 7 Mon 8 Tue 9 1/1 1 J…" at bounding box center [543, 296] width 1086 height 410
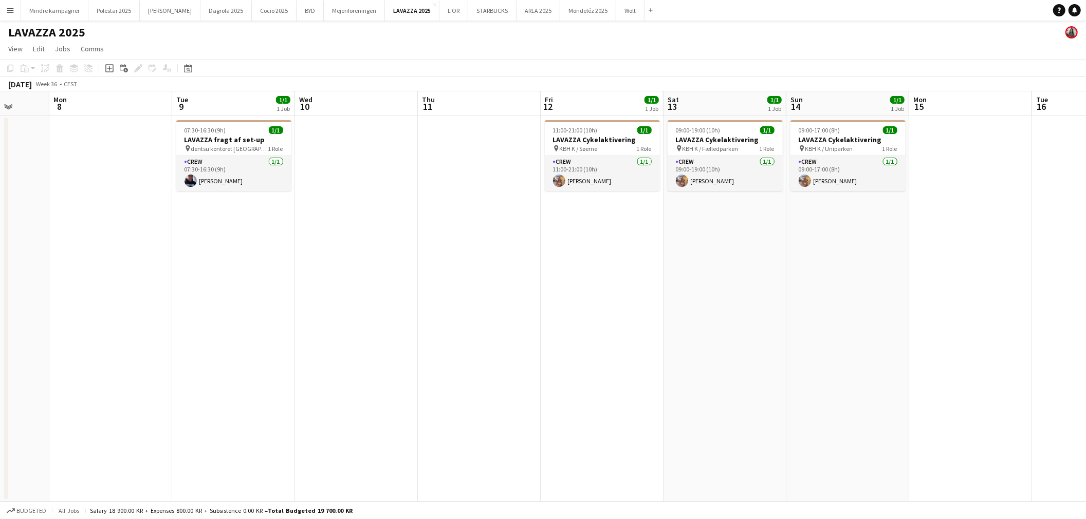
scroll to position [0, 385]
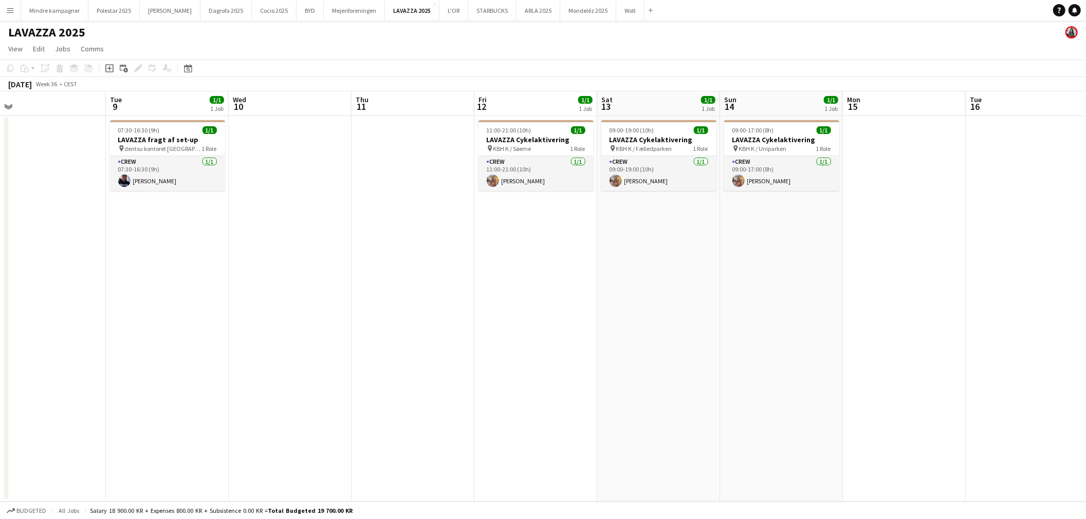
drag, startPoint x: 771, startPoint y: 279, endPoint x: 704, endPoint y: 288, distance: 66.9
click at [704, 288] on app-calendar-viewport "Fri 5 1/1 1 Job Sat 6 1/1 1 Job Sun 7 Mon 8 Tue 9 1/1 1 Job Wed 10 Thu 11 Fri 1…" at bounding box center [543, 296] width 1086 height 410
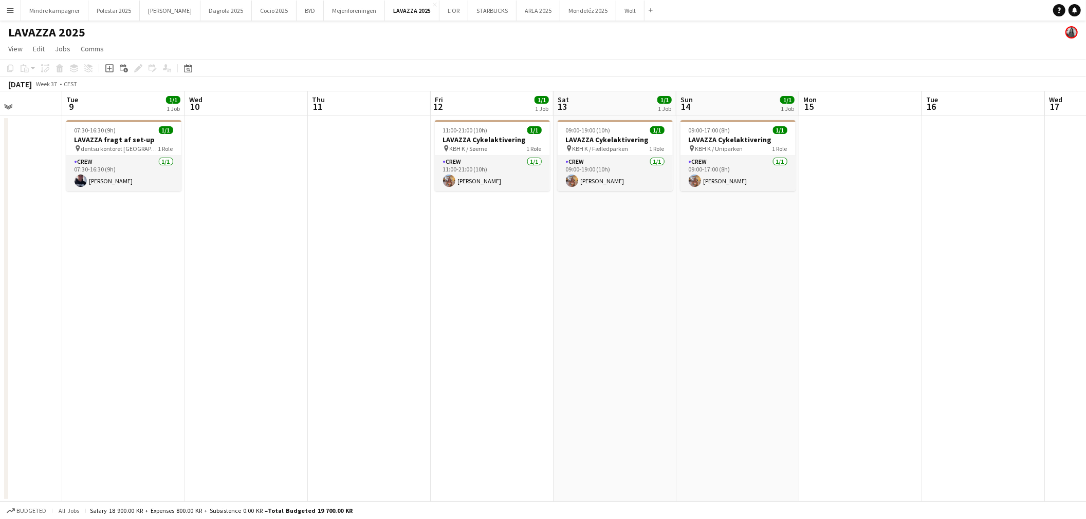
drag, startPoint x: 844, startPoint y: 282, endPoint x: 784, endPoint y: 288, distance: 60.0
click at [784, 288] on app-calendar-viewport "Fri 5 1/1 1 Job Sat 6 1/1 1 Job Sun 7 Mon 8 Tue 9 1/1 1 Job Wed 10 Thu 11 Fri 1…" at bounding box center [543, 296] width 1086 height 410
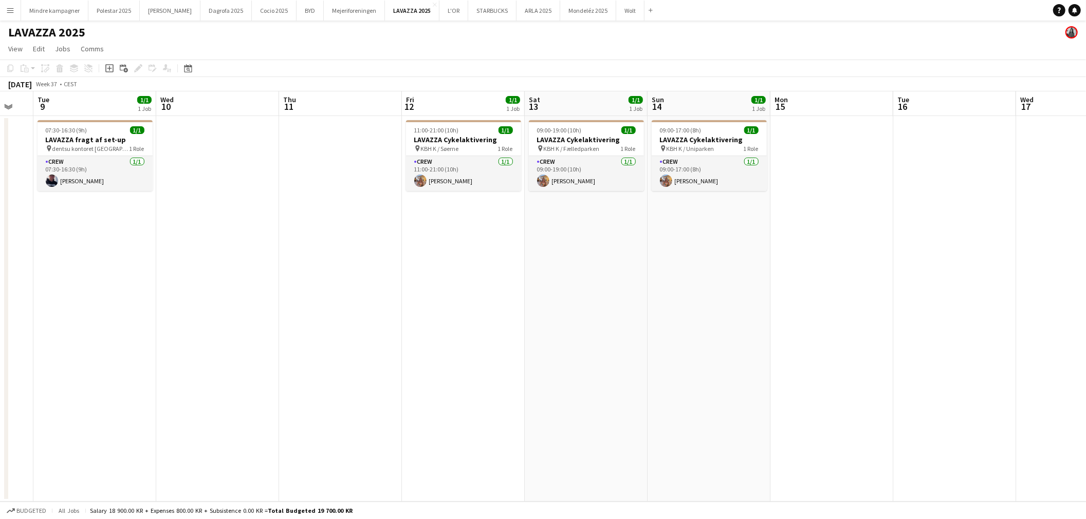
drag, startPoint x: 749, startPoint y: 291, endPoint x: 612, endPoint y: 292, distance: 136.1
click at [612, 292] on app-calendar-viewport "Sat 6 1/1 1 Job Sun 7 Mon 8 Tue 9 1/1 1 Job Wed 10 Thu 11 Fri 12 1/1 1 Job Sat …" at bounding box center [543, 296] width 1086 height 410
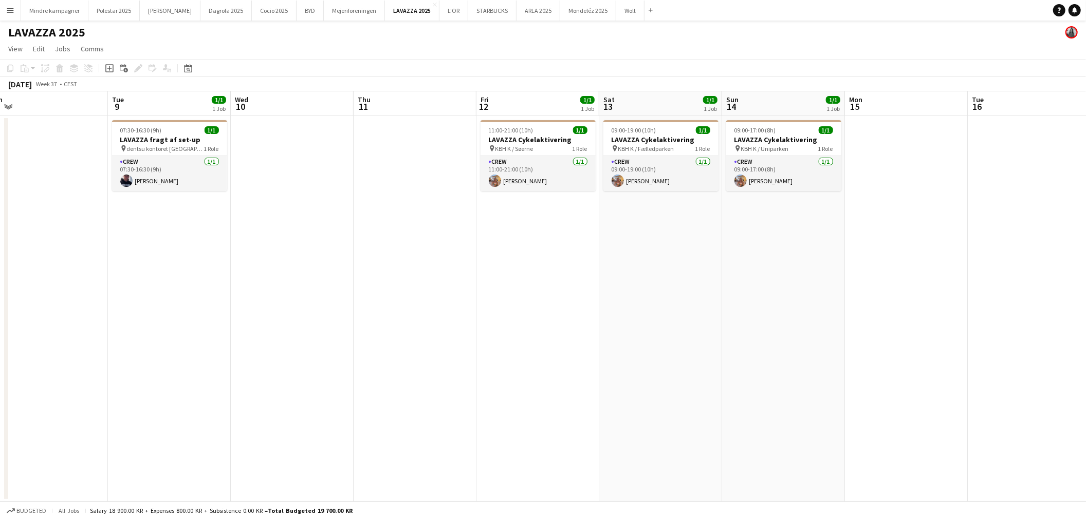
drag, startPoint x: 738, startPoint y: 289, endPoint x: 963, endPoint y: 287, distance: 225.0
click at [963, 287] on app-calendar-viewport "Sat 6 1/1 1 Job Sun 7 Mon 8 Tue 9 1/1 1 Job Wed 10 Thu 11 Fri 12 1/1 1 Job Sat …" at bounding box center [543, 296] width 1086 height 410
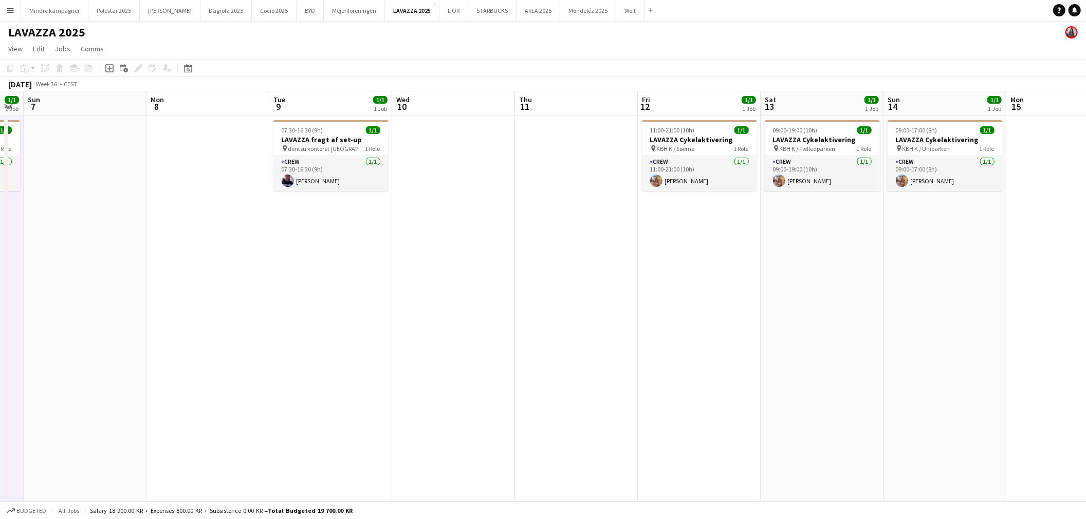
drag, startPoint x: 628, startPoint y: 294, endPoint x: 814, endPoint y: 291, distance: 186.0
click at [814, 291] on app-calendar-viewport "Fri 5 1/1 1 Job Sat 6 1/1 1 Job Sun 7 Mon 8 Tue 9 1/1 1 Job Wed 10 Thu 11 Fri 1…" at bounding box center [543, 296] width 1086 height 410
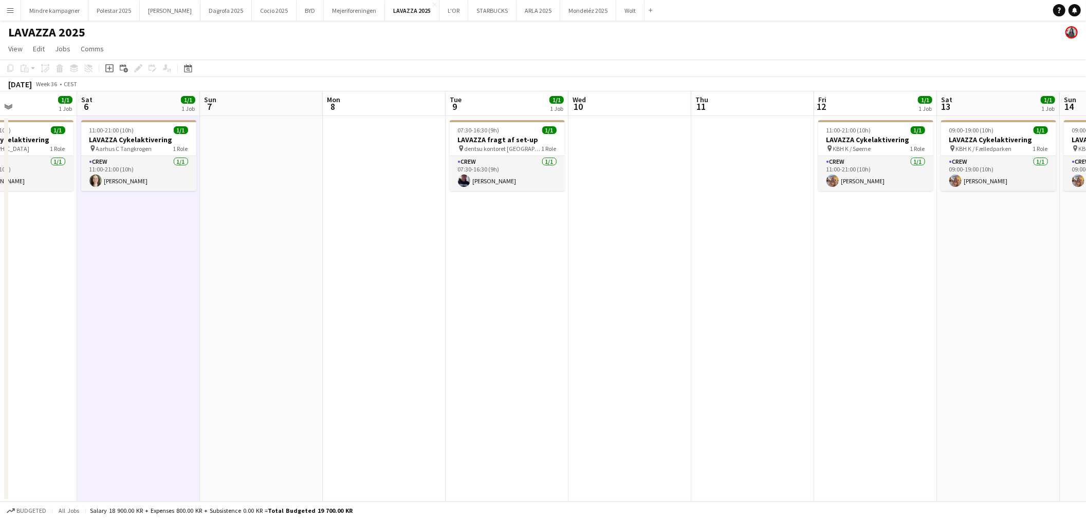
drag, startPoint x: 659, startPoint y: 320, endPoint x: 776, endPoint y: 320, distance: 117.1
click at [775, 320] on app-calendar-viewport "Wed 3 Thu 4 1/1 1 Job Fri 5 1/1 1 Job Sat 6 1/1 1 Job Sun 7 Mon 8 Tue 9 1/1 1 J…" at bounding box center [543, 296] width 1086 height 410
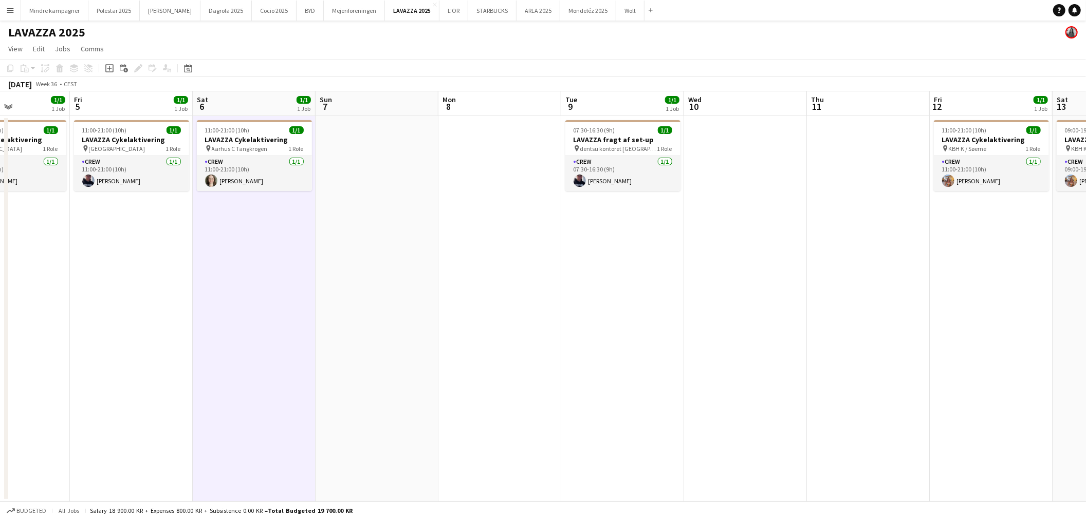
drag, startPoint x: 713, startPoint y: 334, endPoint x: 819, endPoint y: 334, distance: 106.3
click at [816, 334] on app-calendar-viewport "Tue 2 Wed 3 Thu 4 1/1 1 Job Fri 5 1/1 1 Job Sat 6 1/1 1 Job Sun 7 Mon 8 Tue 9 1…" at bounding box center [543, 296] width 1086 height 410
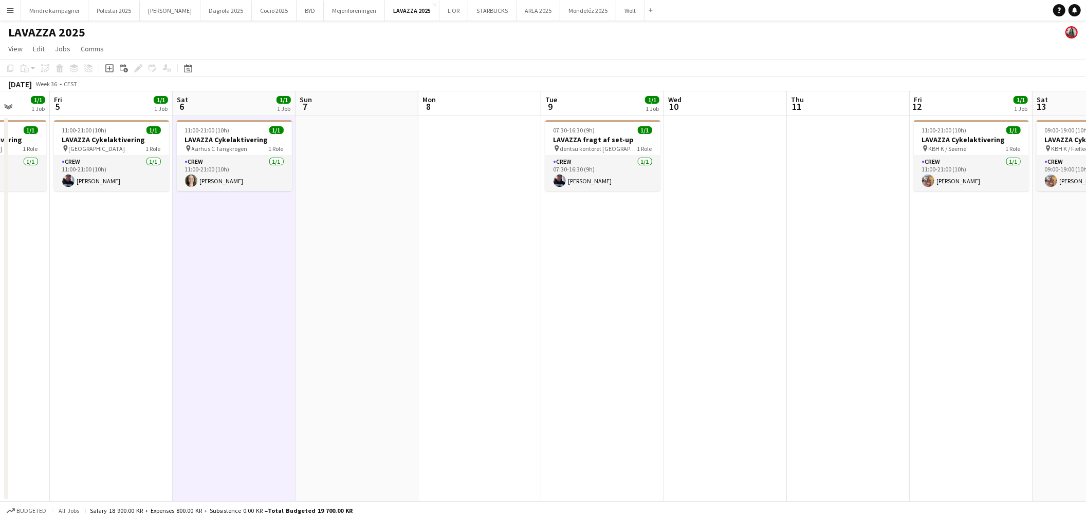
scroll to position [0, 319]
